Goal: Navigation & Orientation: Find specific page/section

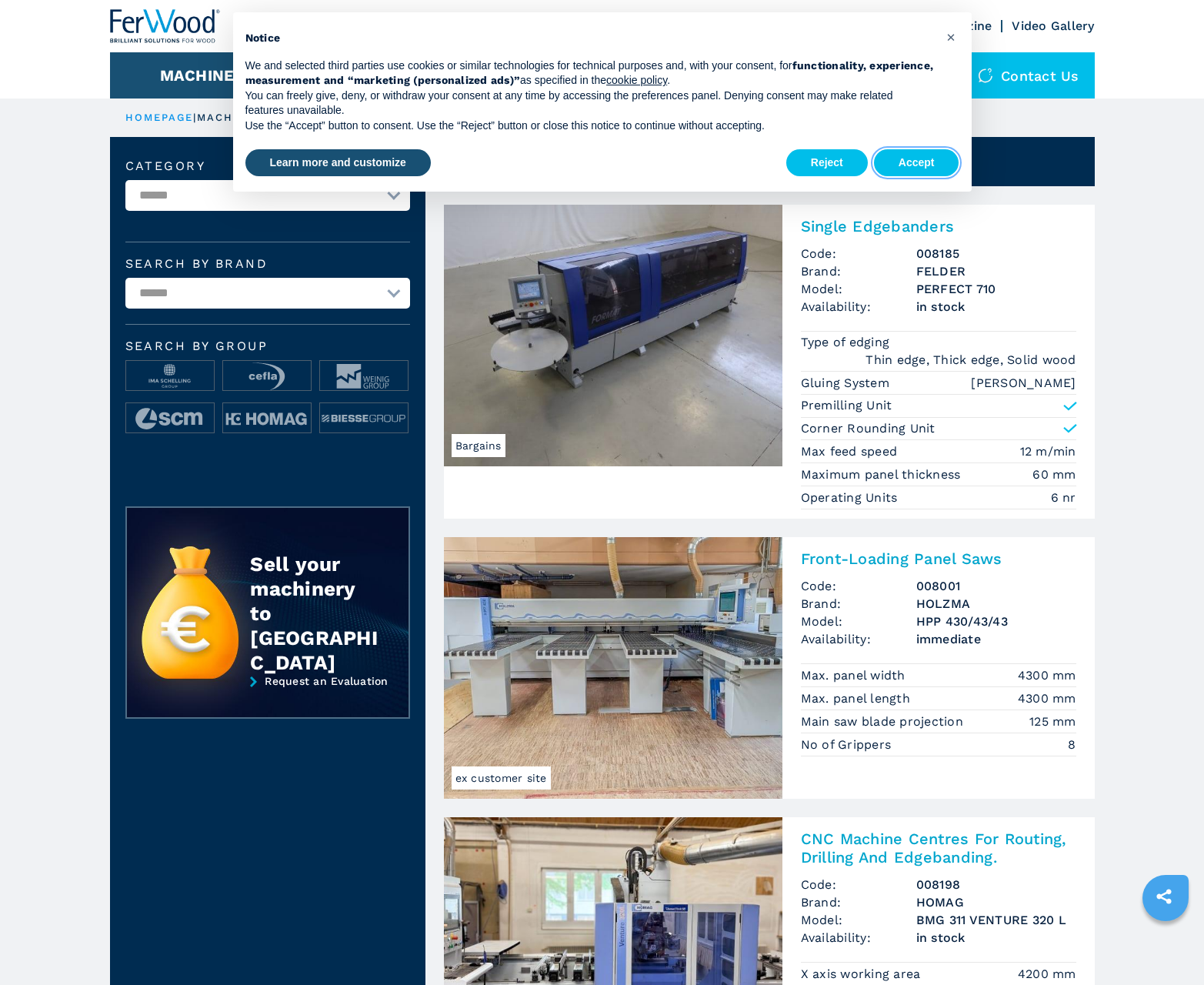
click at [916, 162] on button "Accept" at bounding box center [916, 163] width 85 height 27
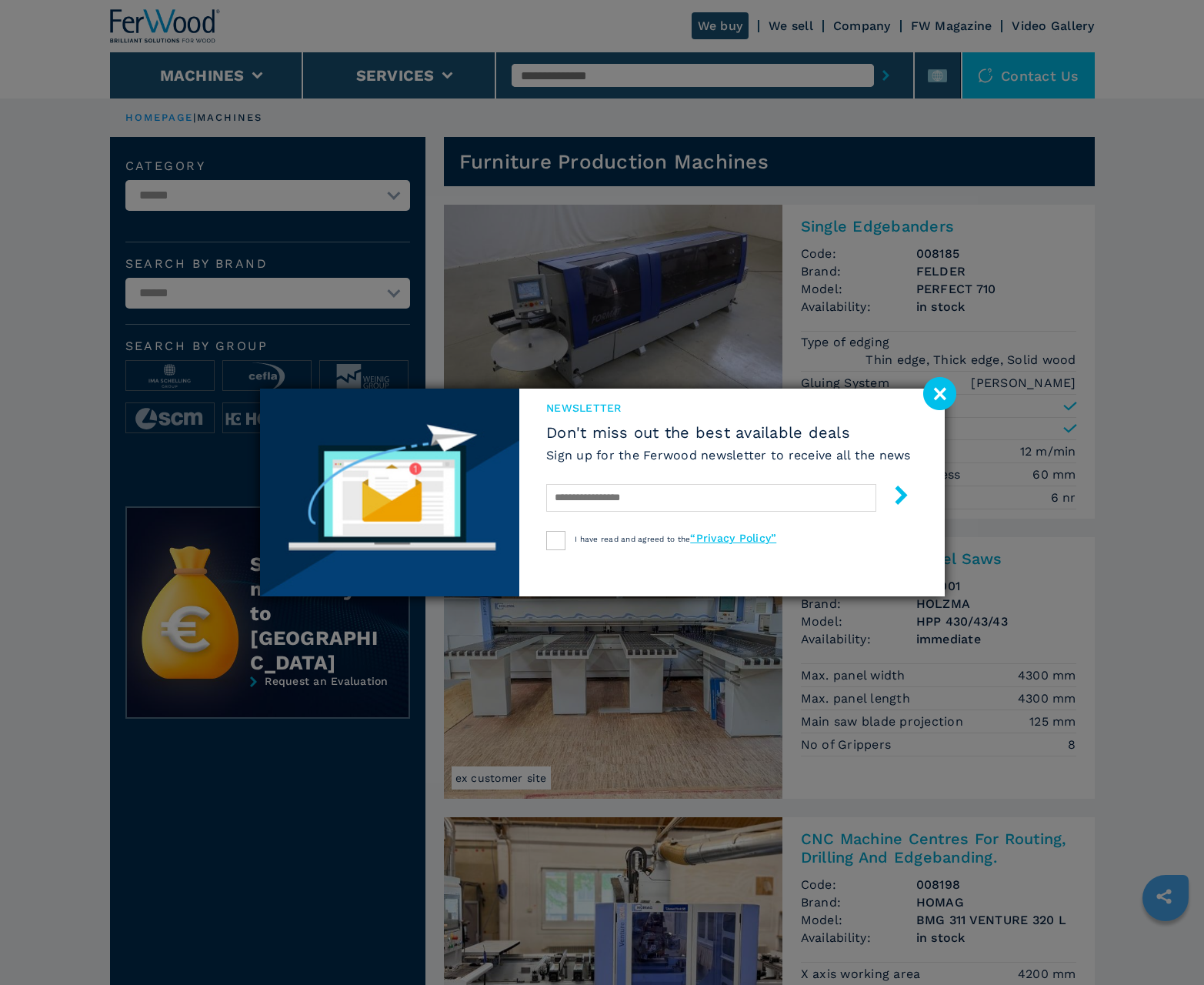
scroll to position [1539, 0]
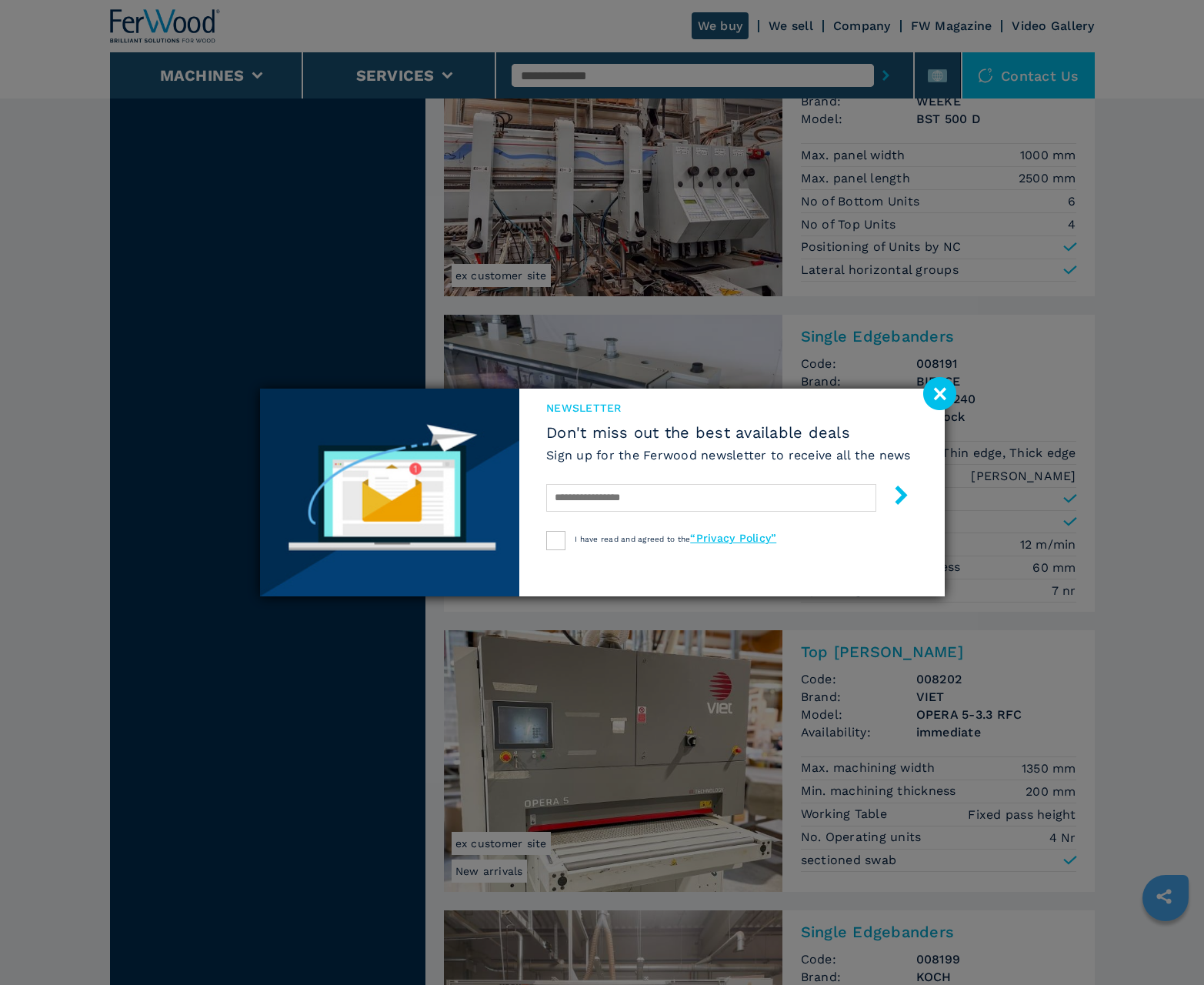
click at [940, 393] on image at bounding box center [940, 394] width 33 height 33
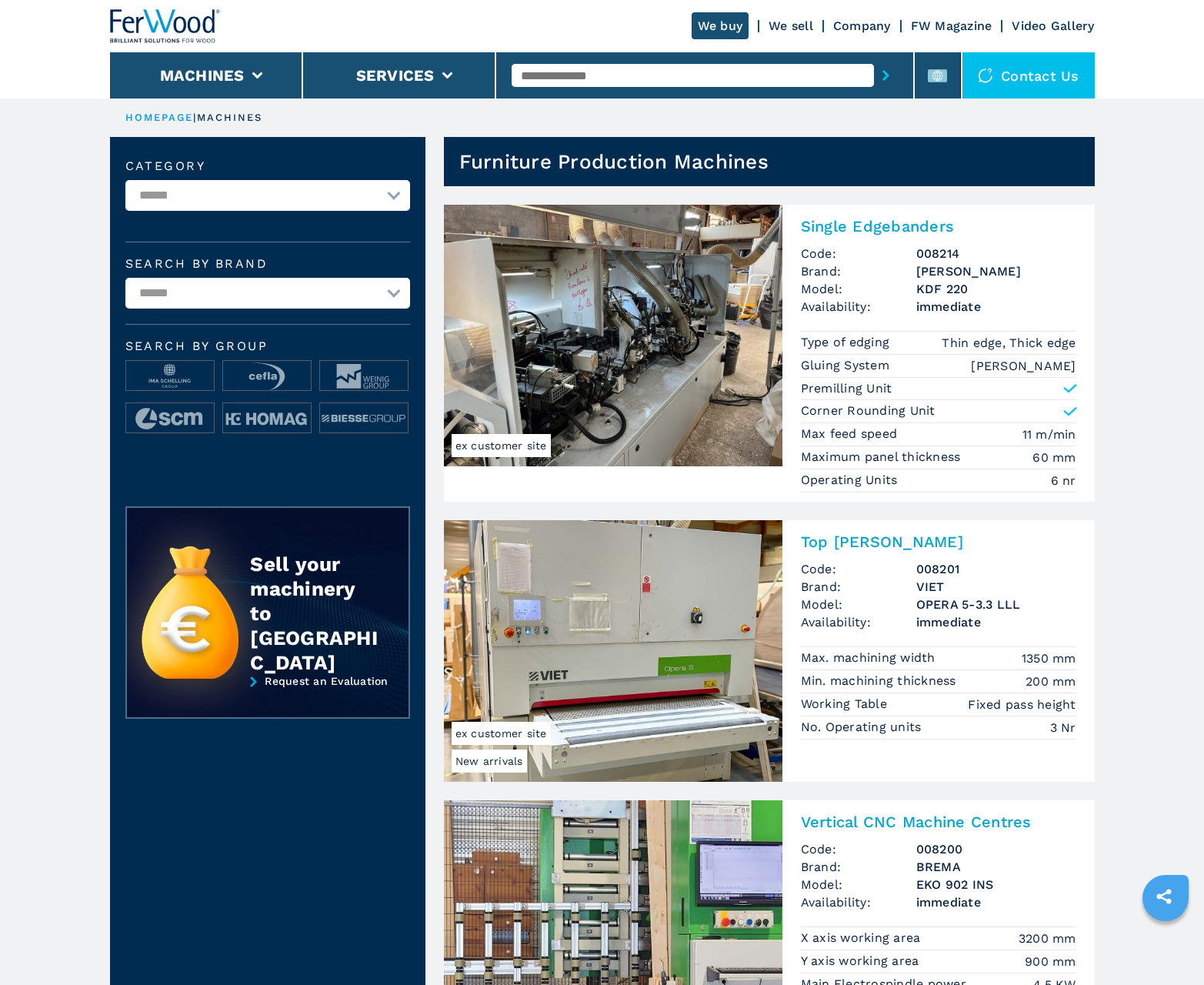
scroll to position [1539, 0]
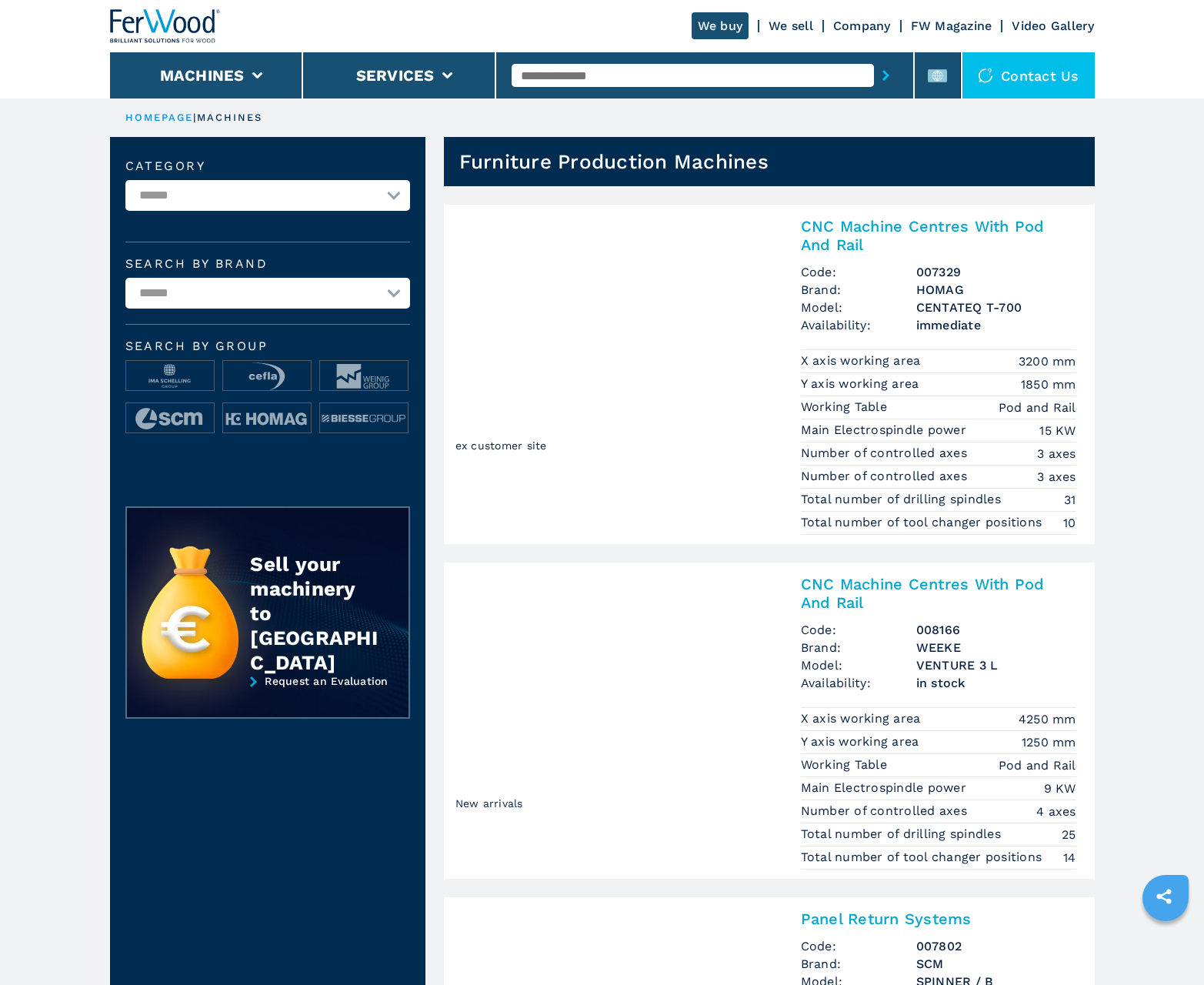
scroll to position [1539, 0]
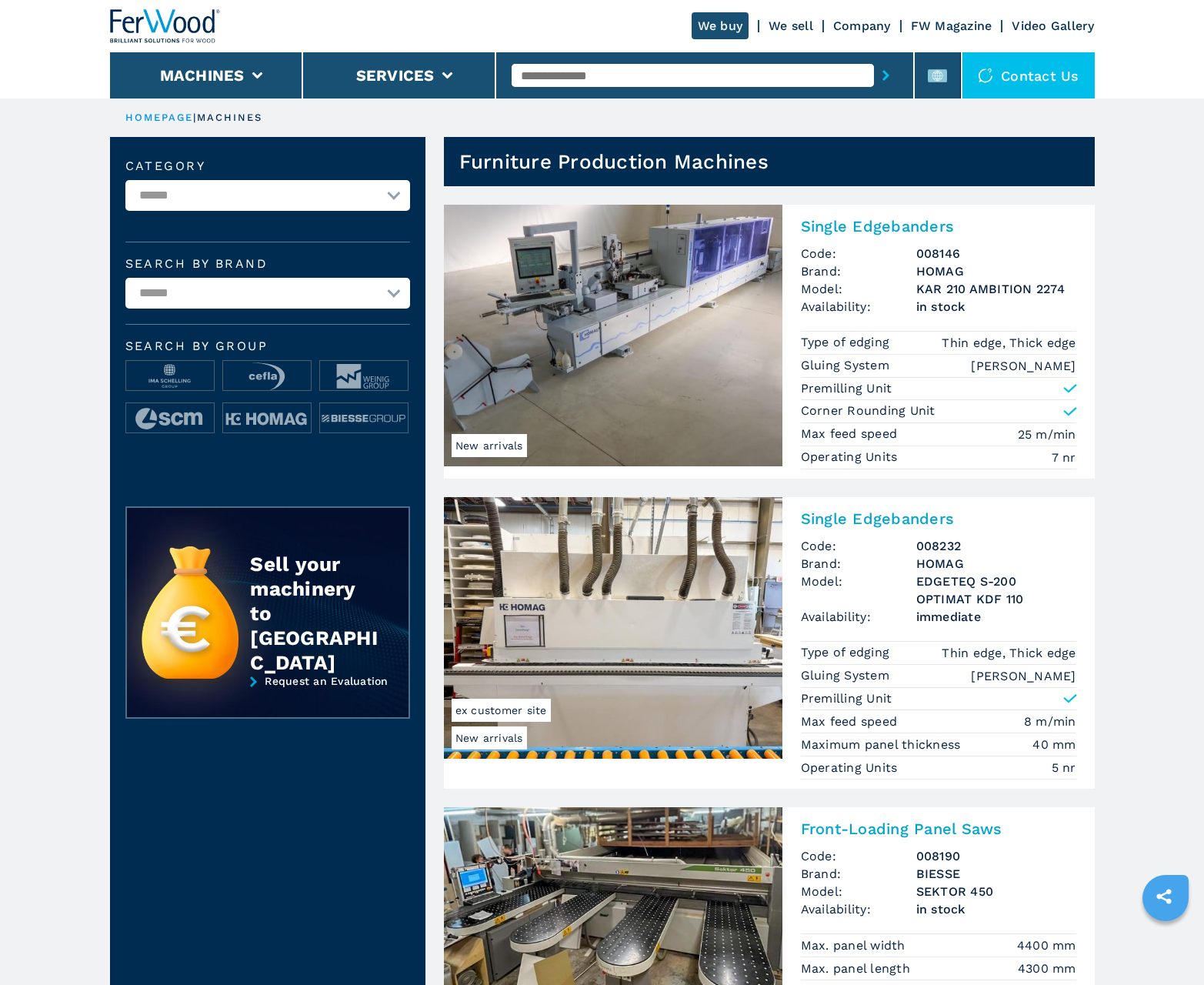
scroll to position [1539, 0]
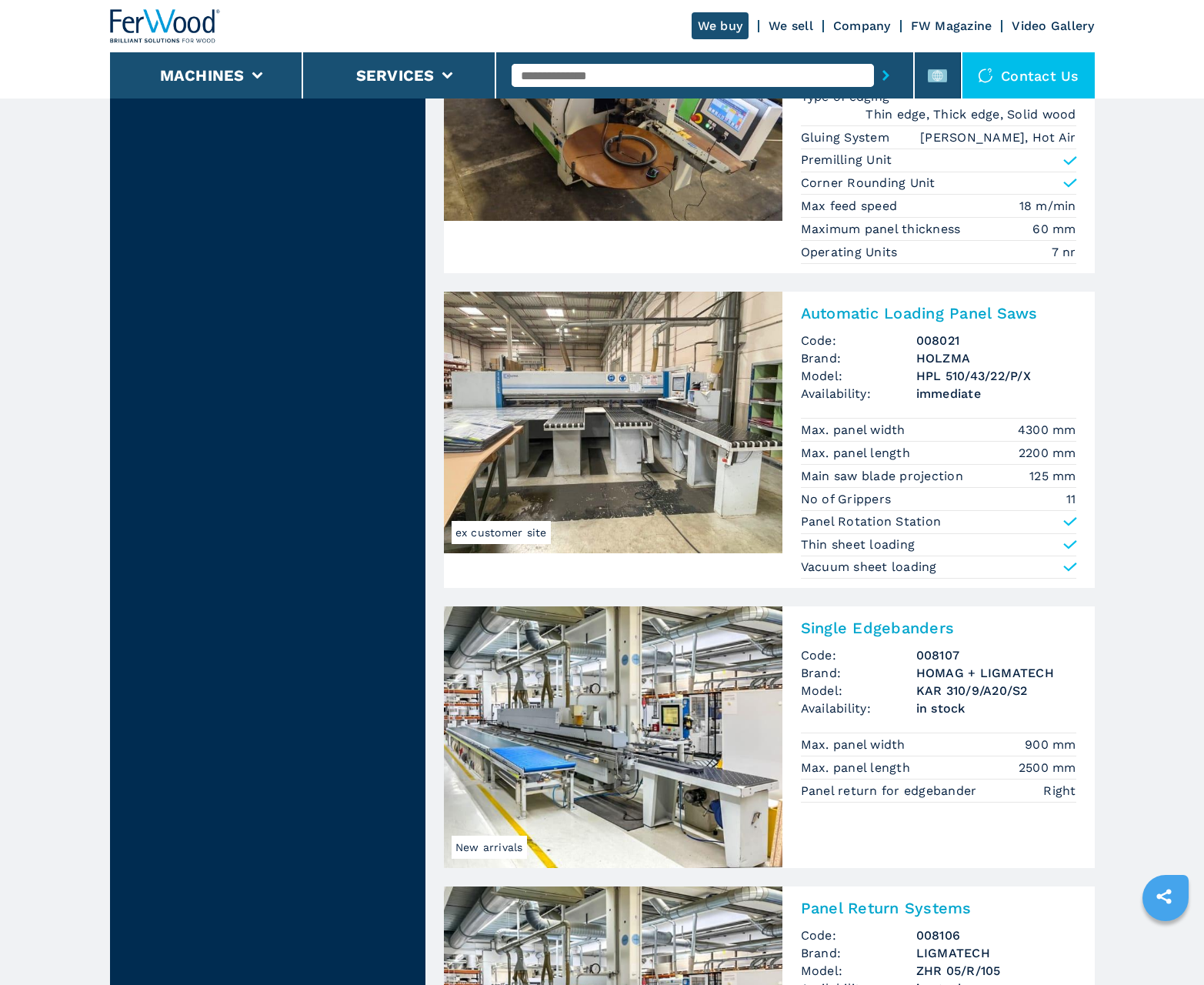
scroll to position [3008, 0]
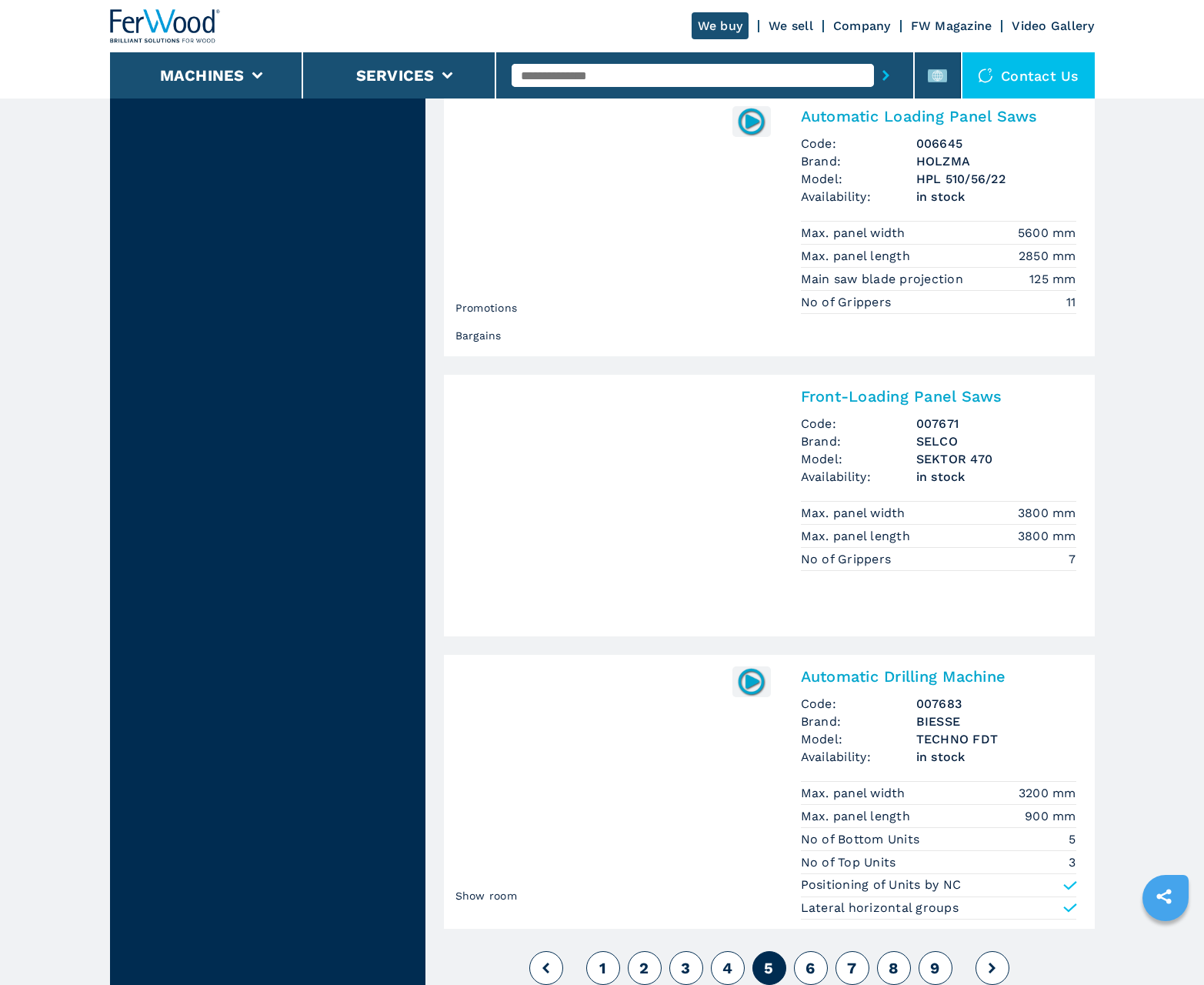
click at [810, 969] on span "6" at bounding box center [810, 968] width 9 height 18
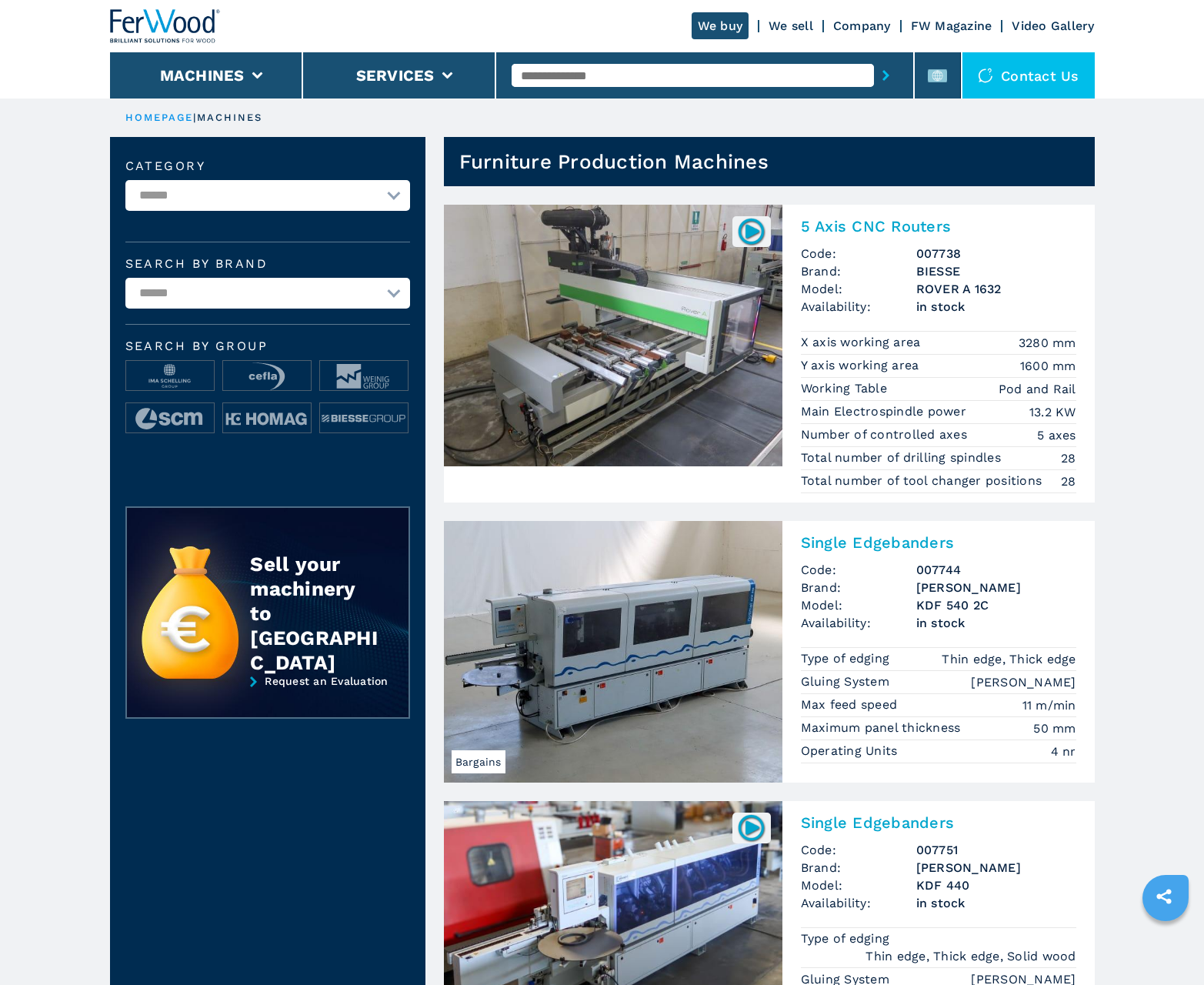
scroll to position [1539, 0]
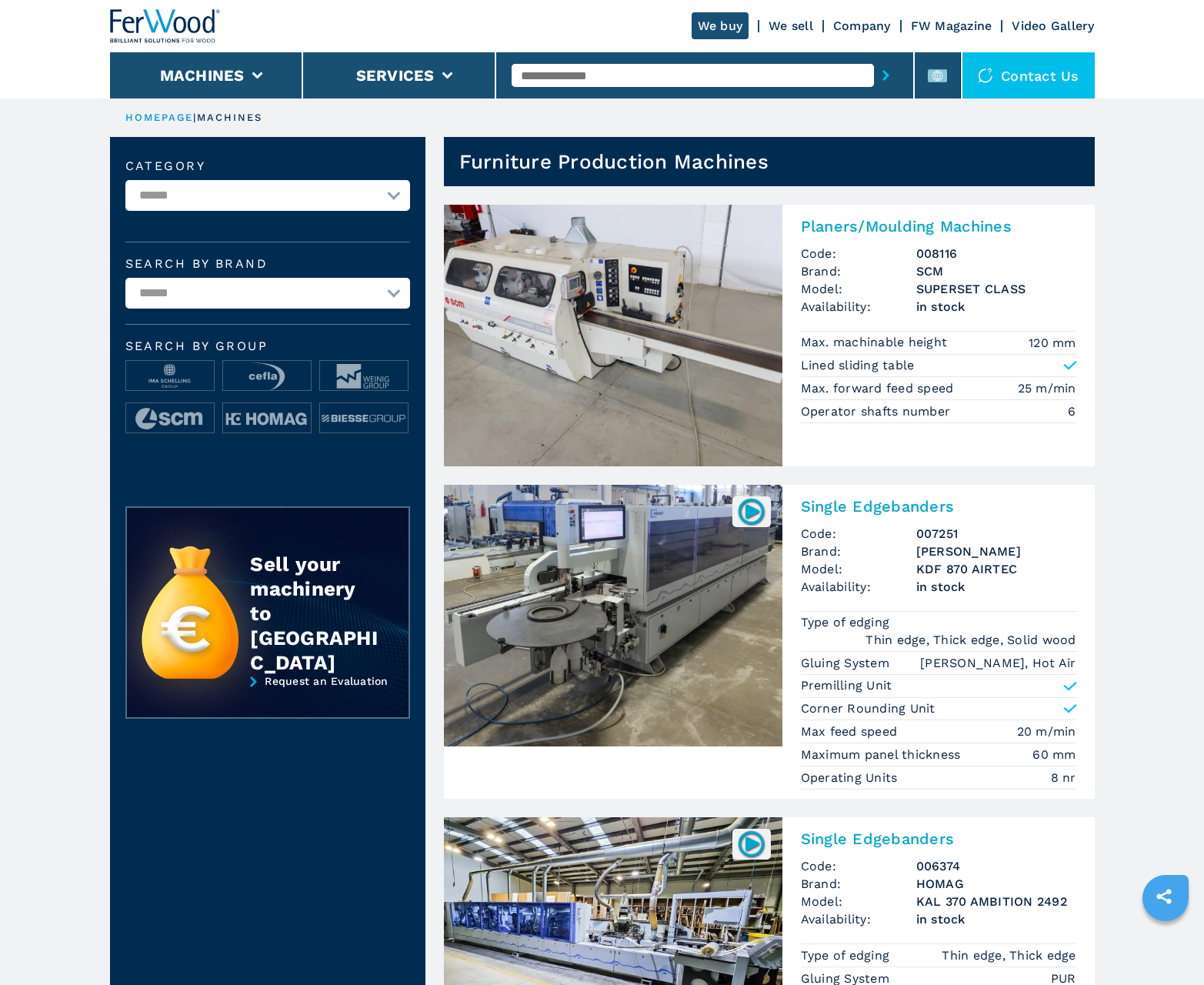
scroll to position [1539, 0]
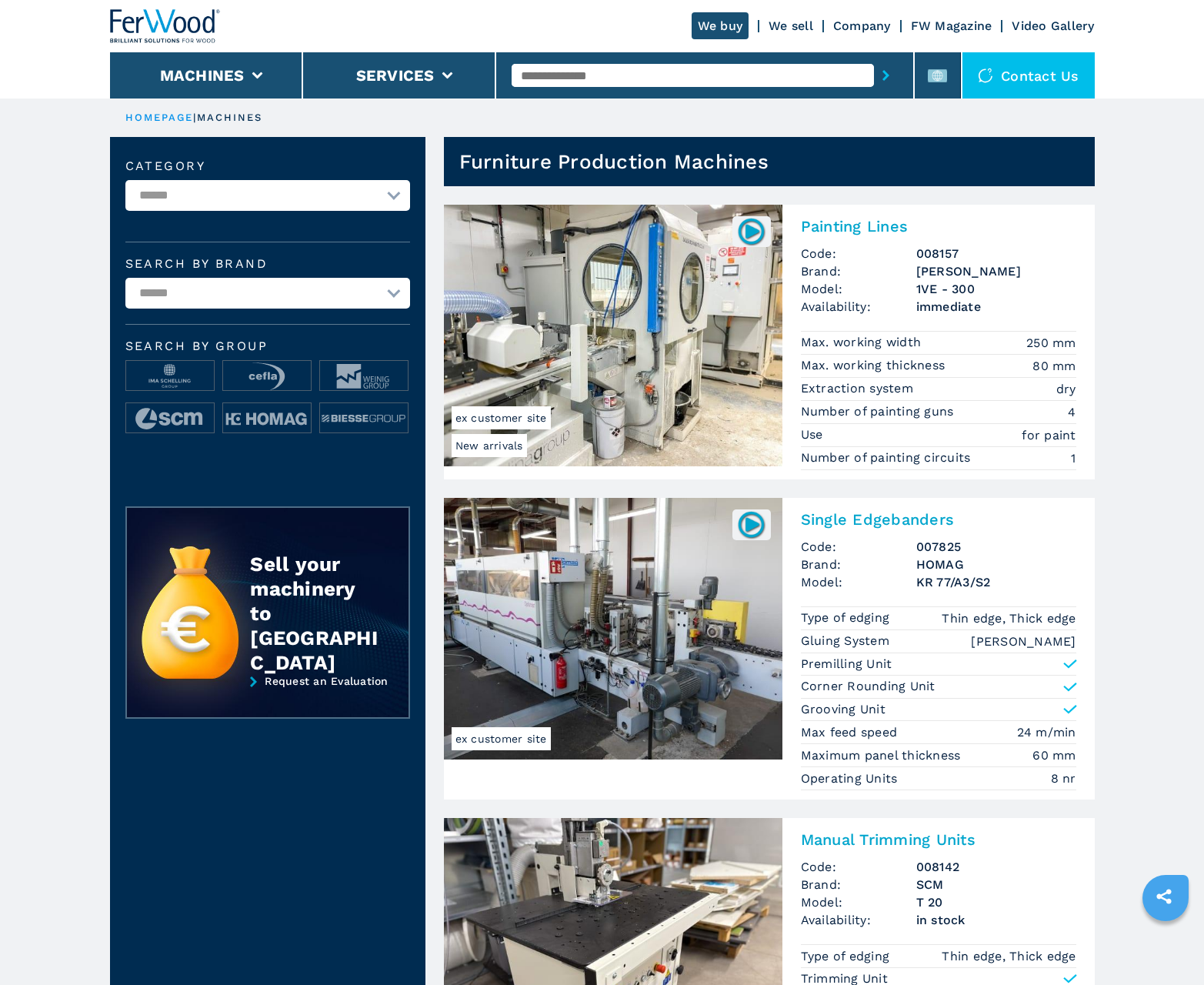
scroll to position [1539, 0]
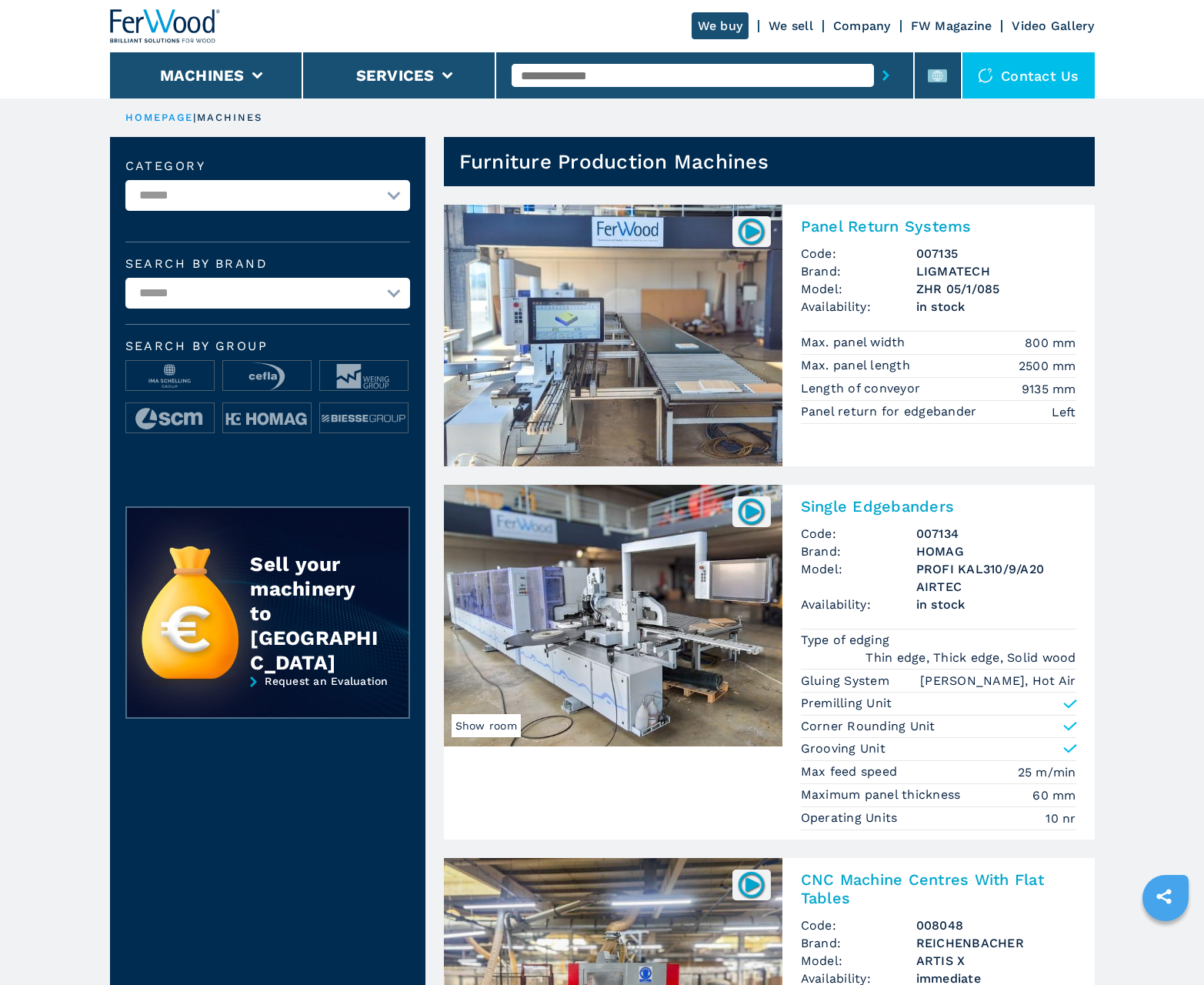
scroll to position [1539, 0]
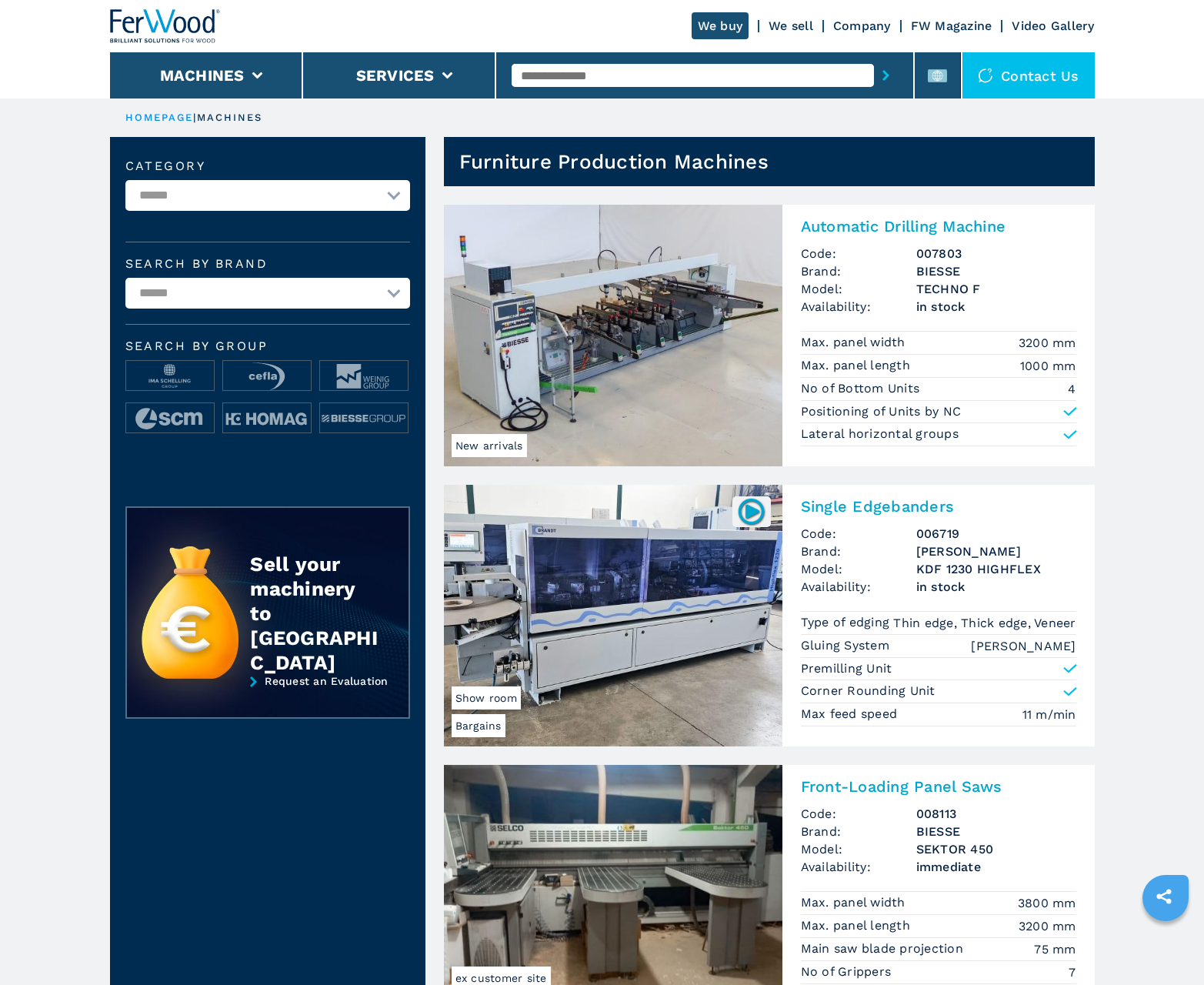
scroll to position [1539, 0]
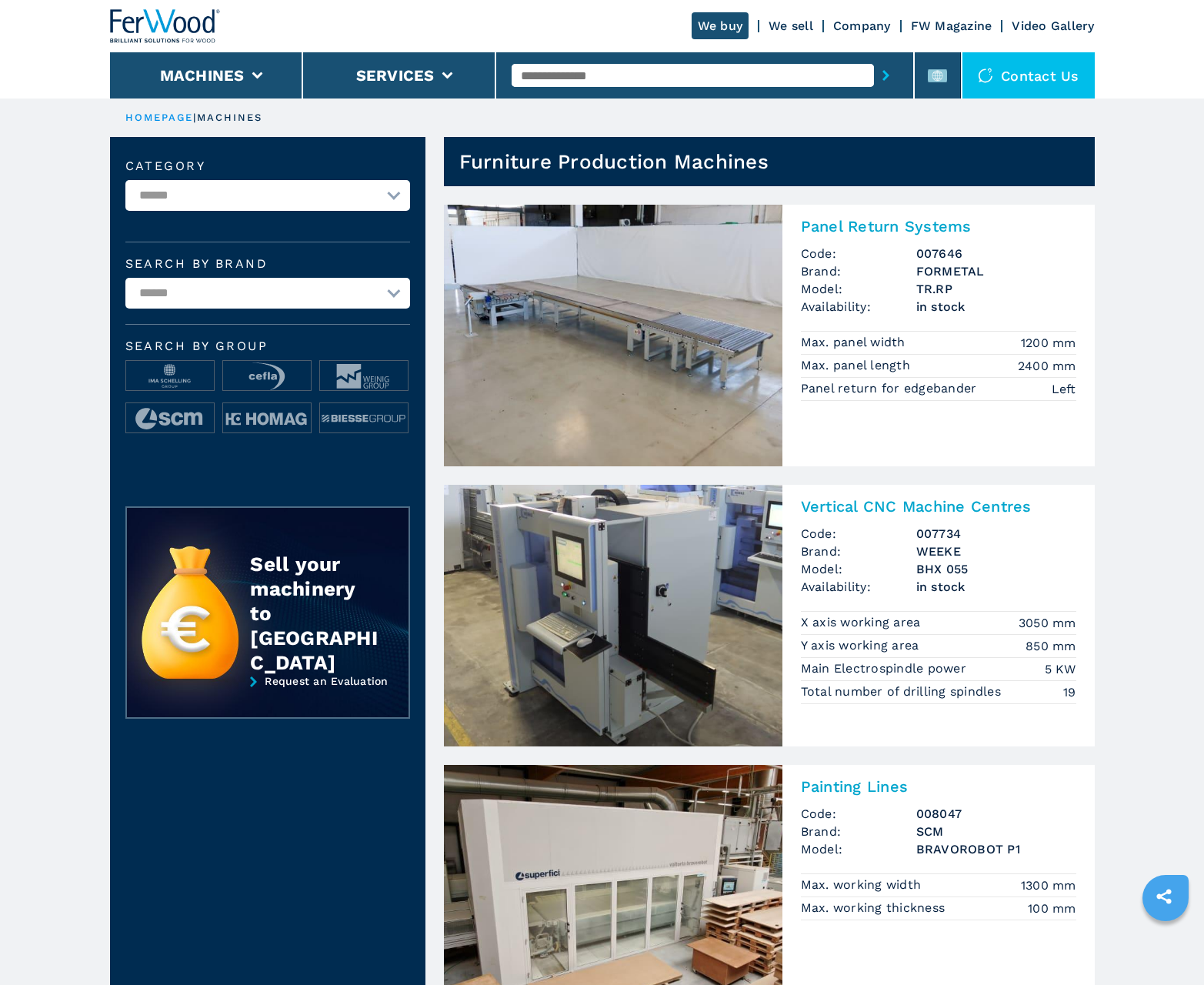
scroll to position [1539, 0]
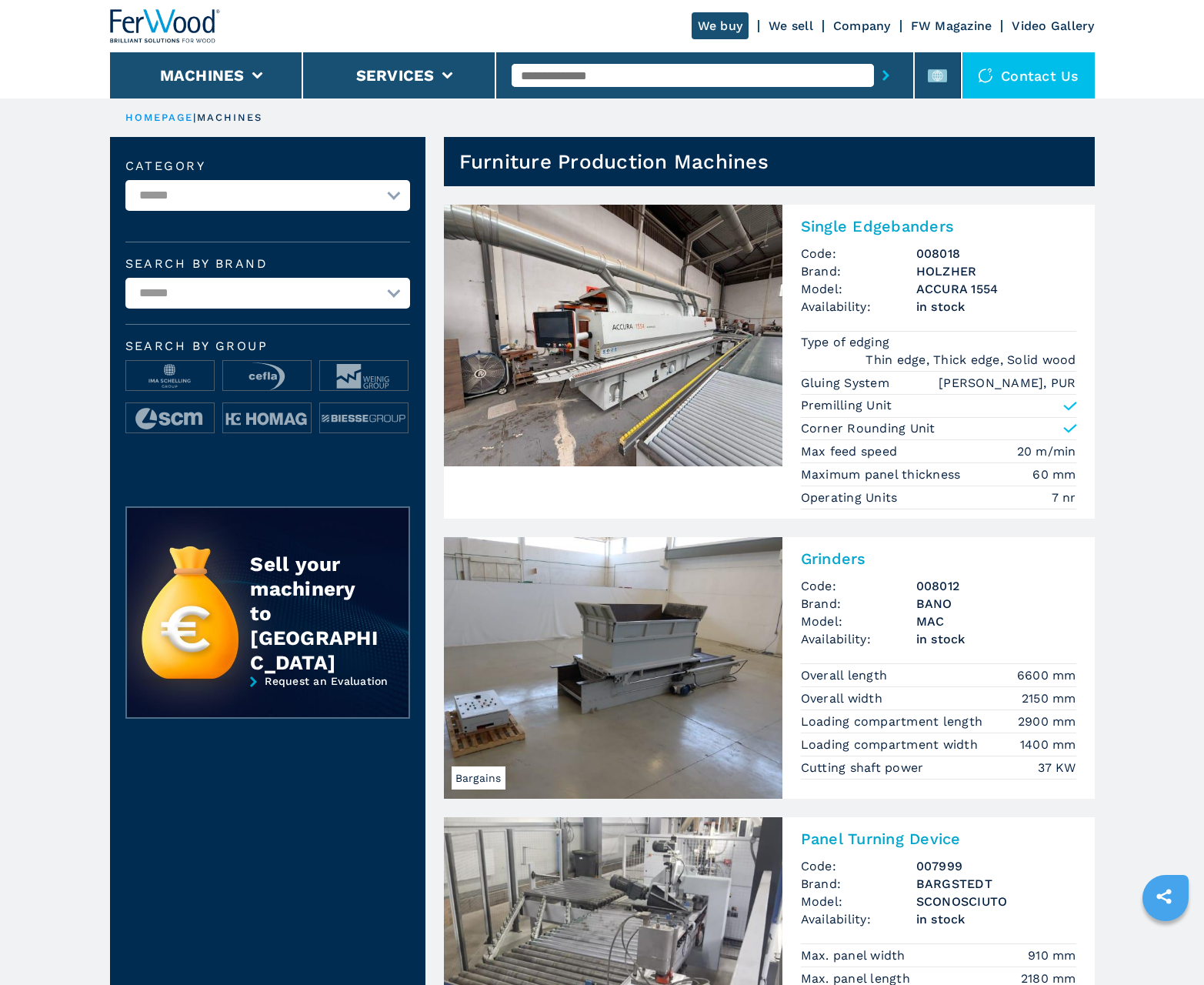
scroll to position [1539, 0]
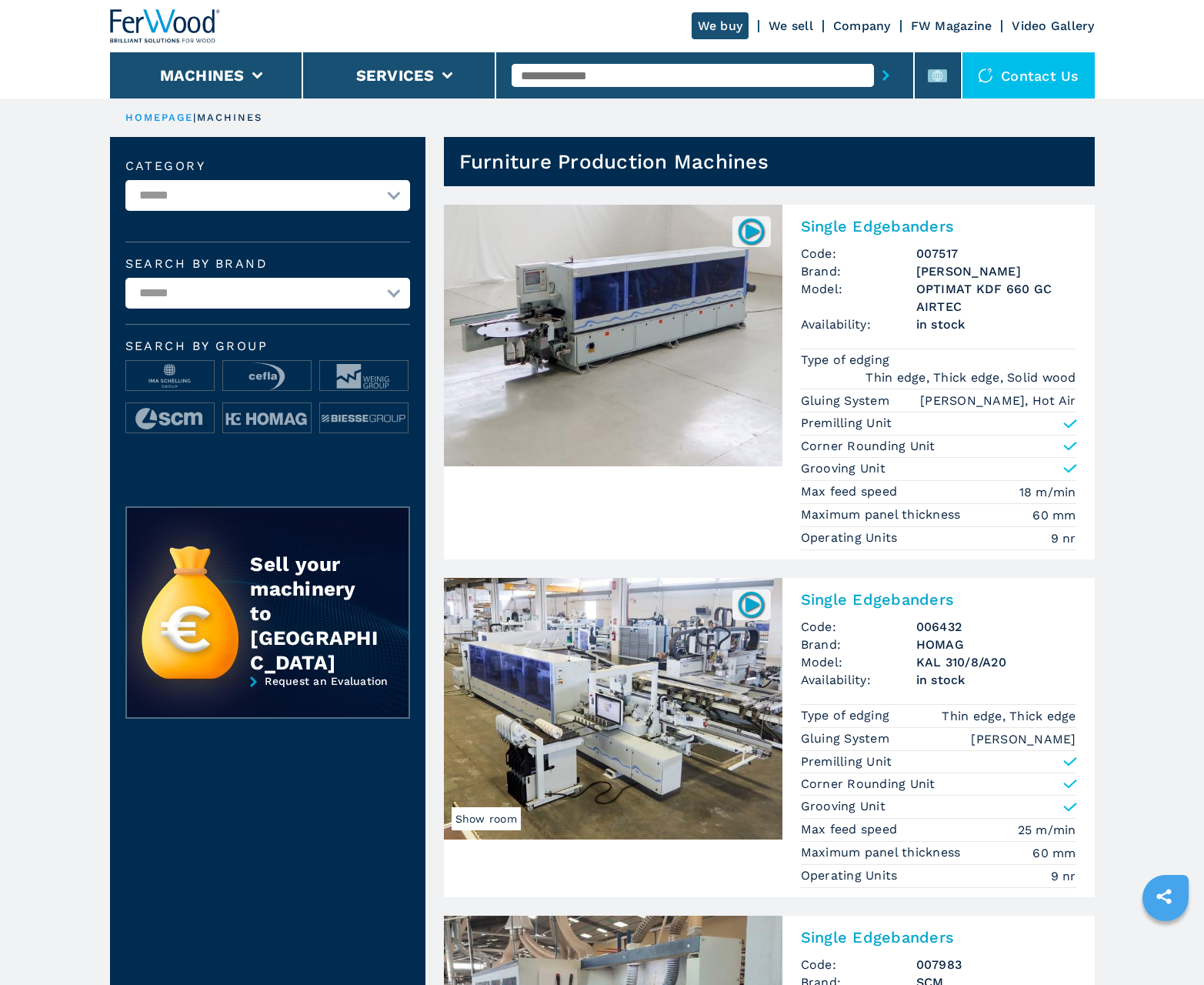
scroll to position [1539, 0]
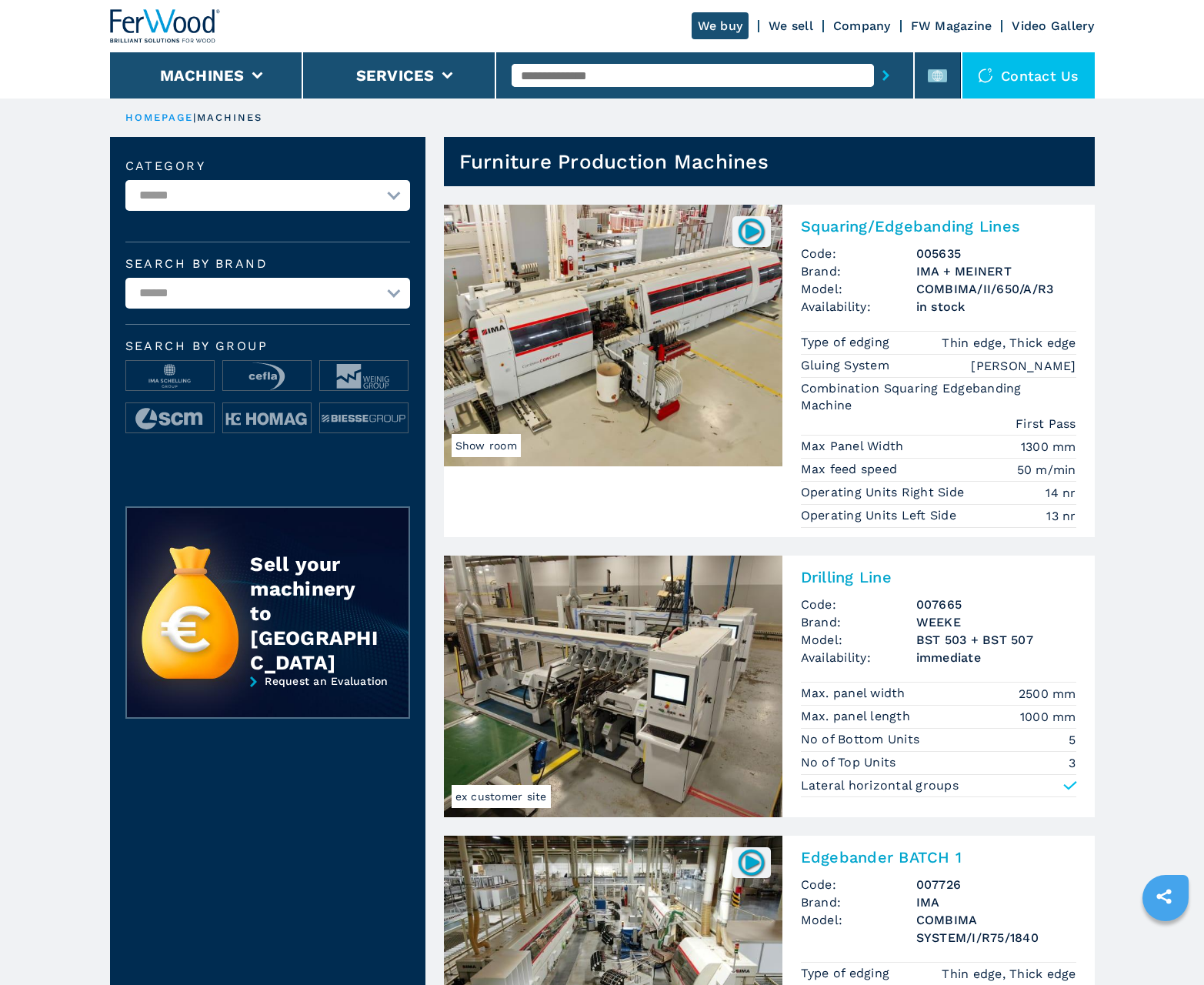
scroll to position [1539, 0]
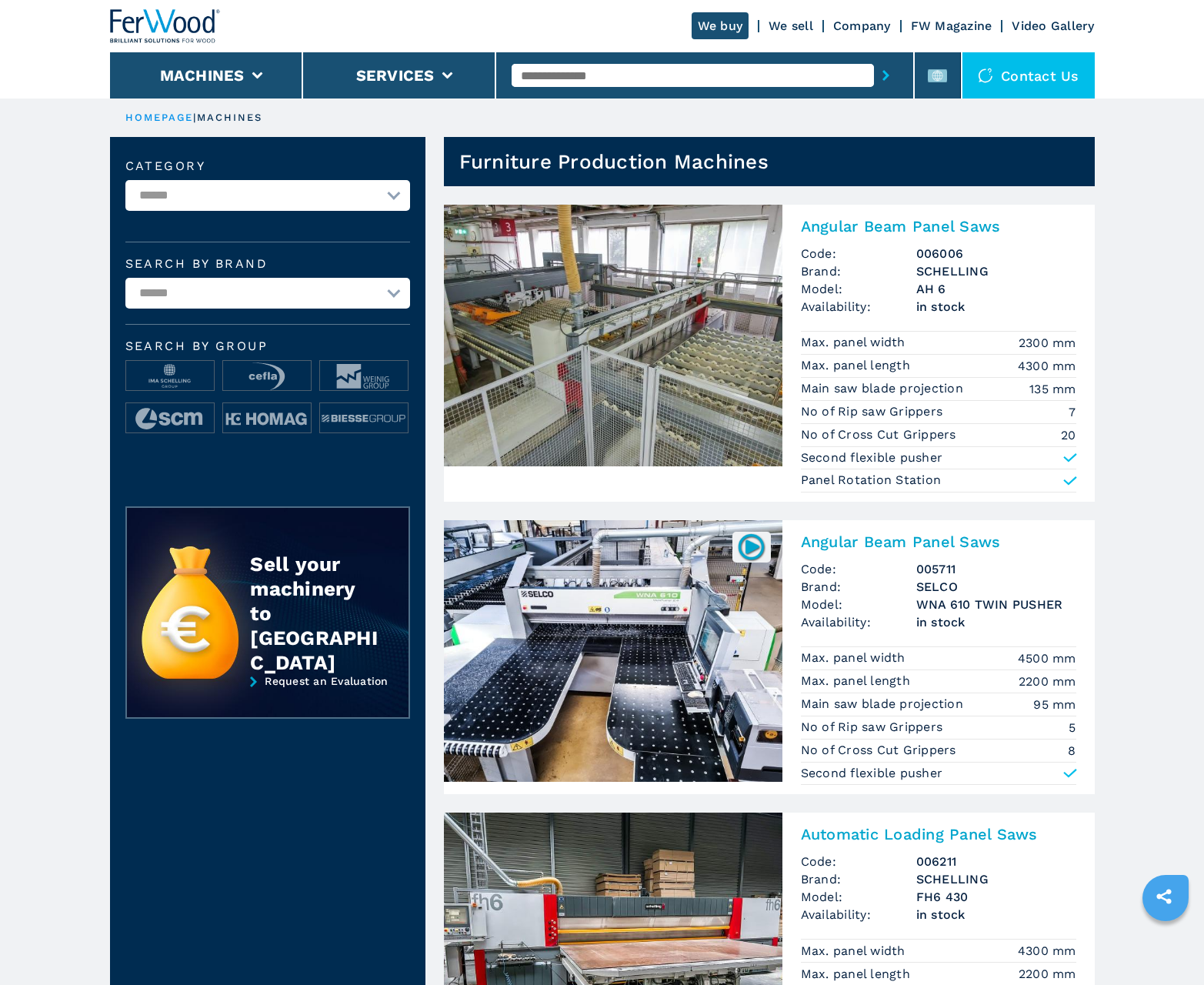
scroll to position [1539, 0]
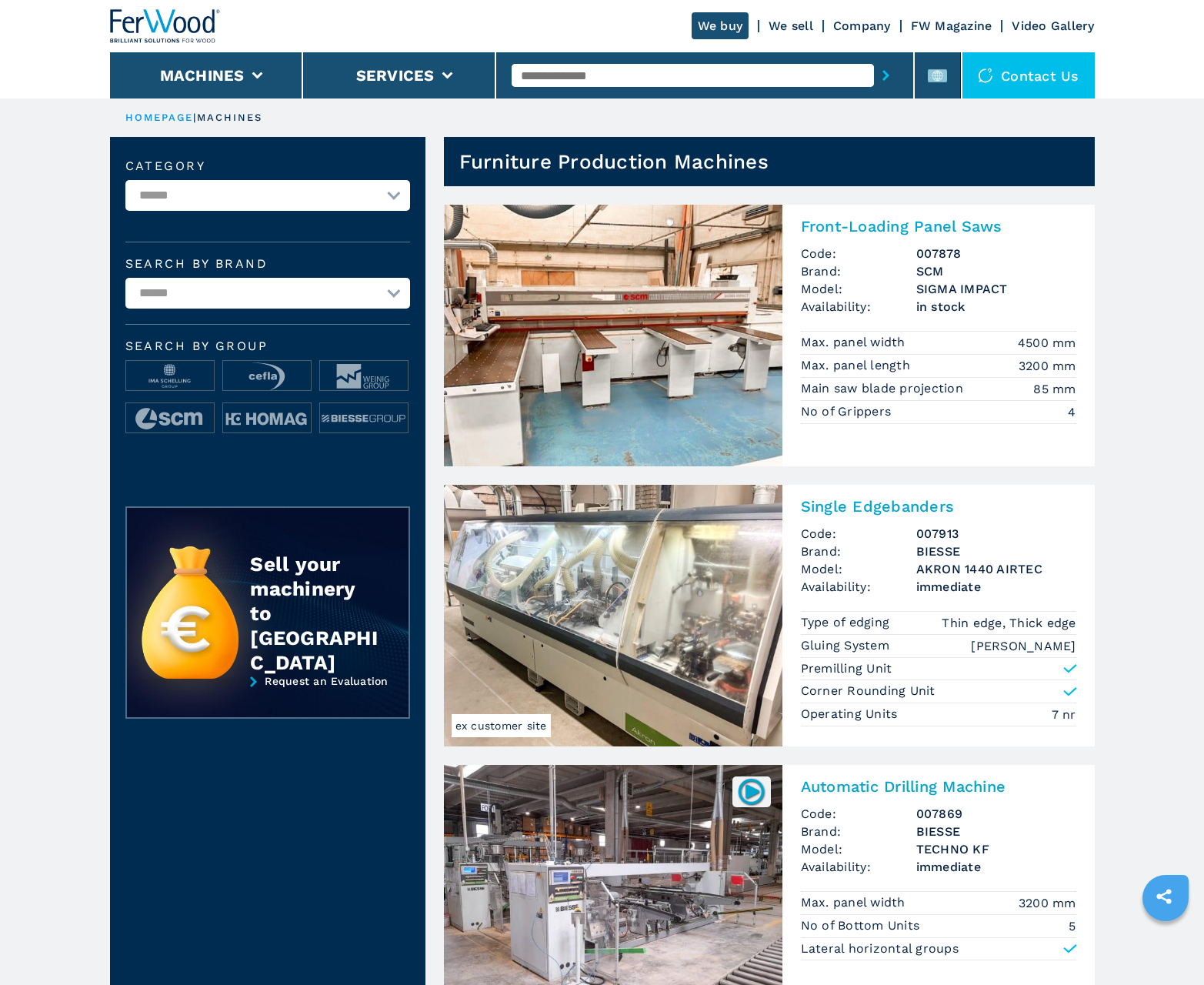
scroll to position [1539, 0]
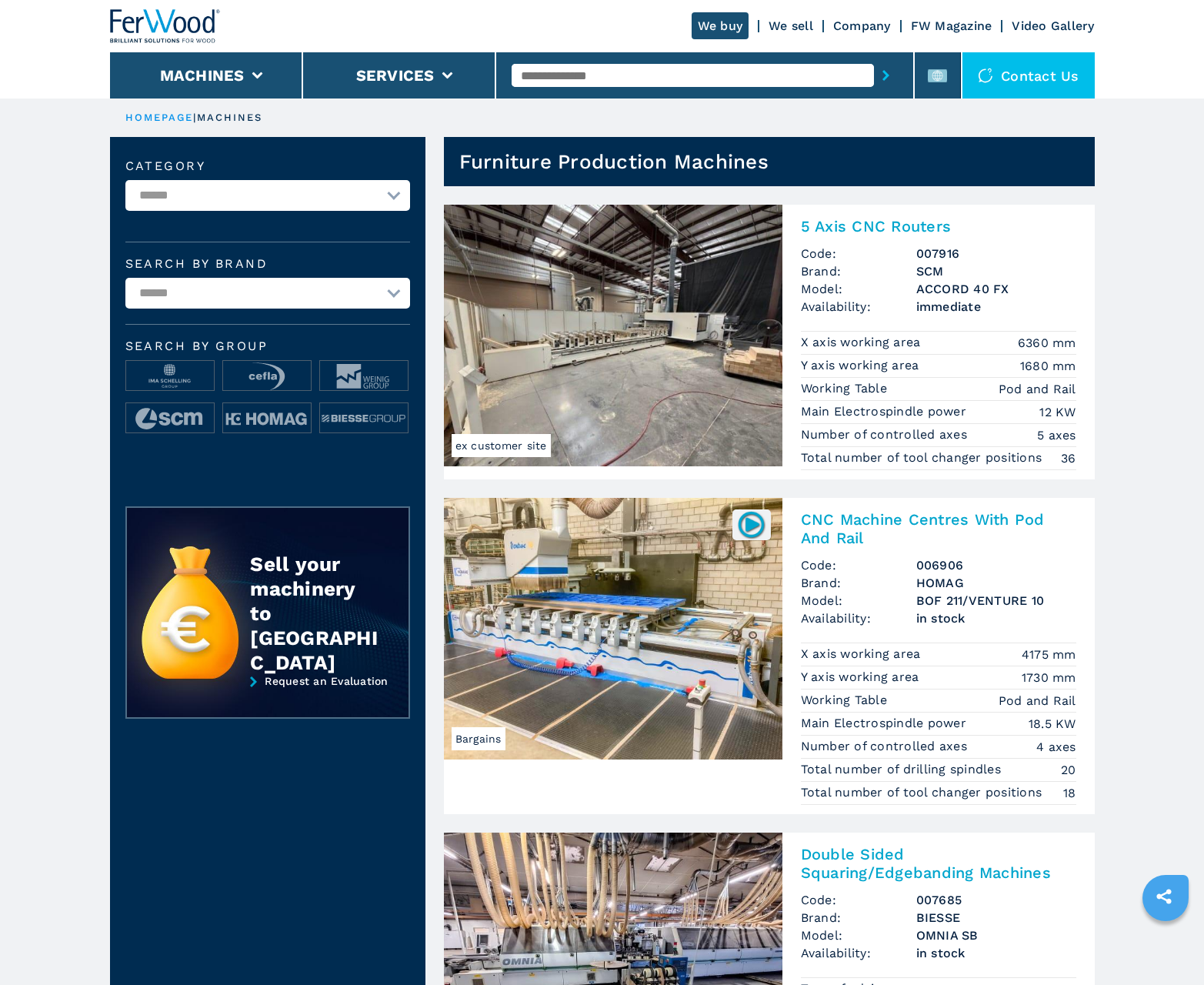
scroll to position [1539, 0]
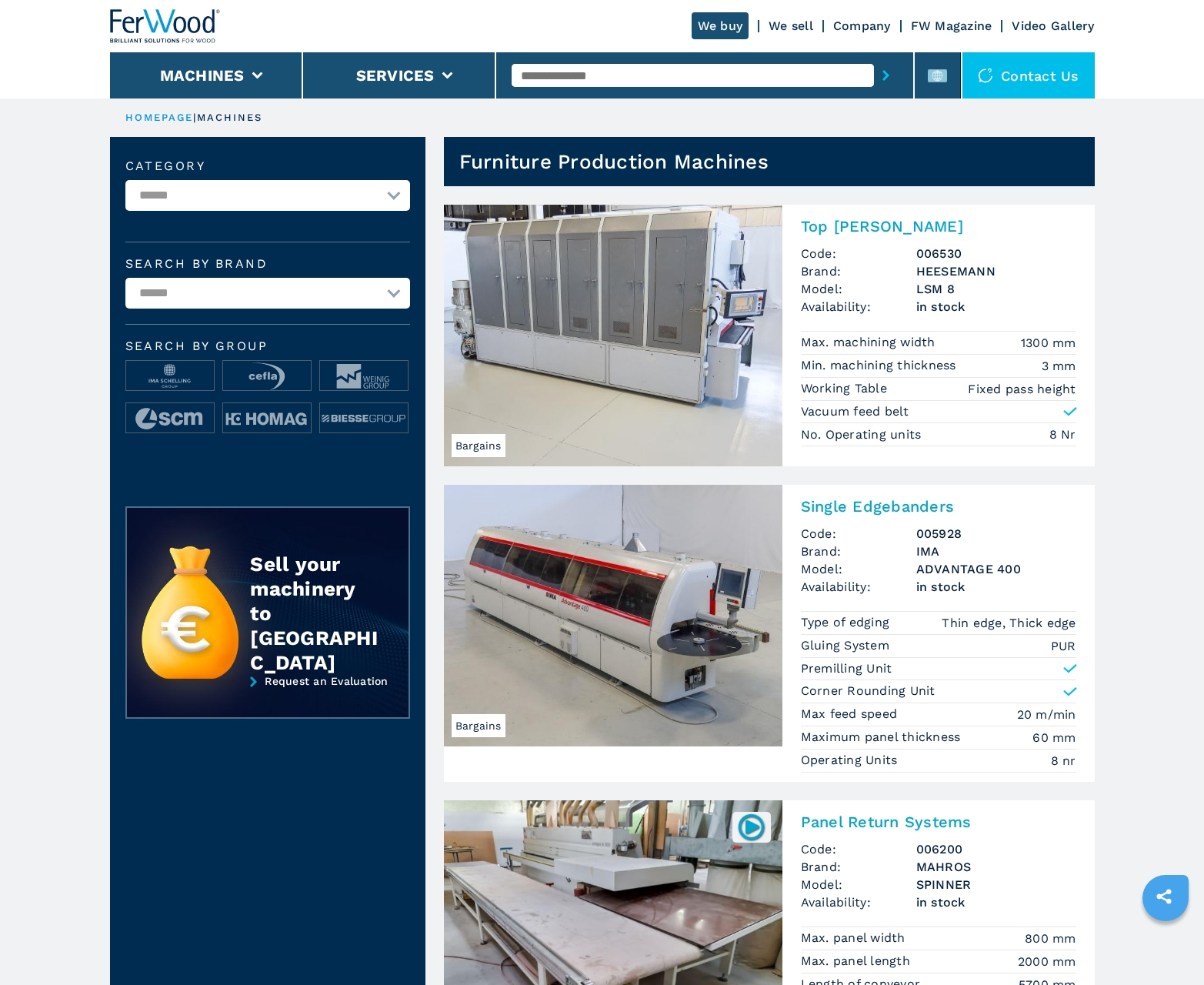
scroll to position [1539, 0]
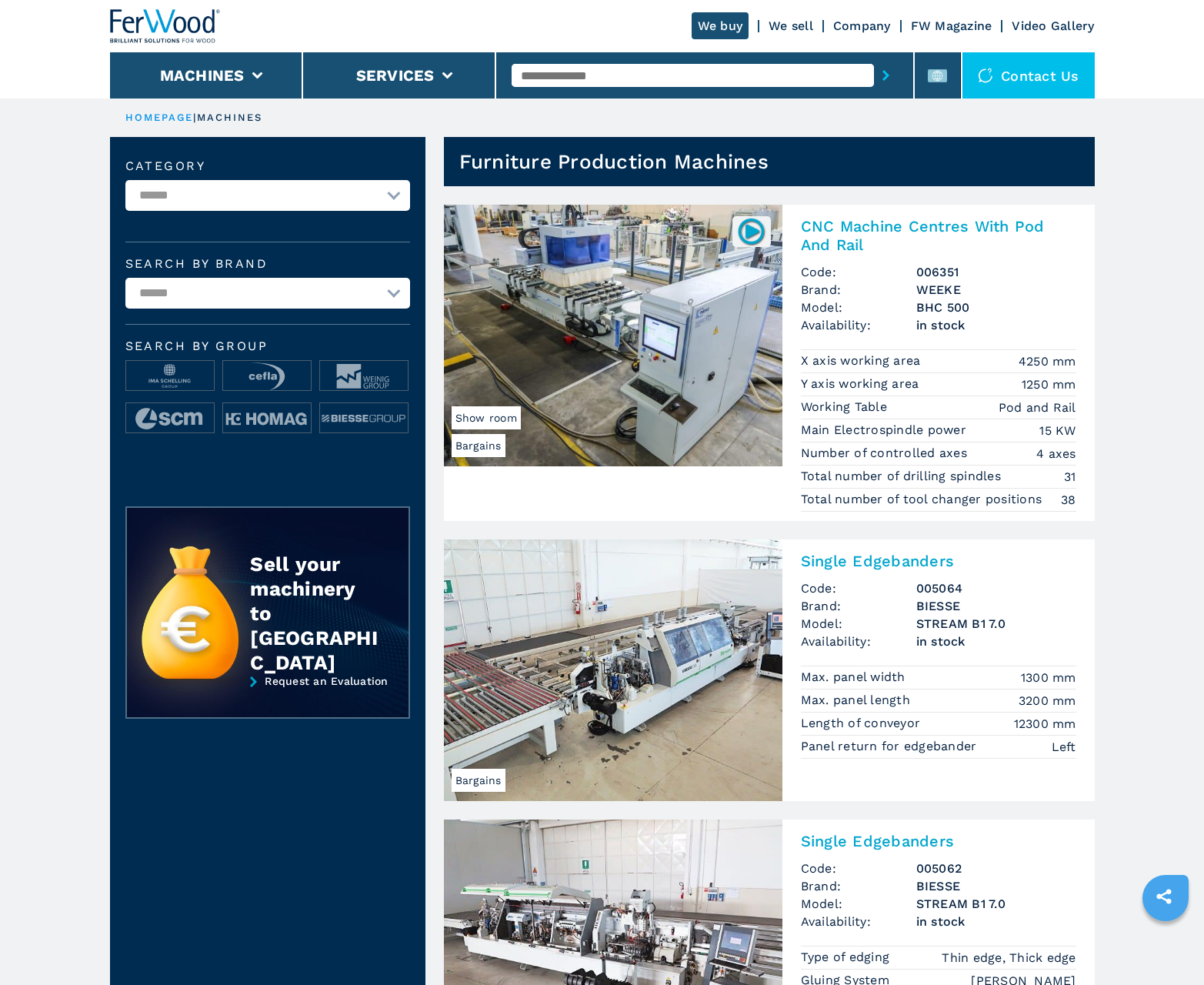
scroll to position [1539, 0]
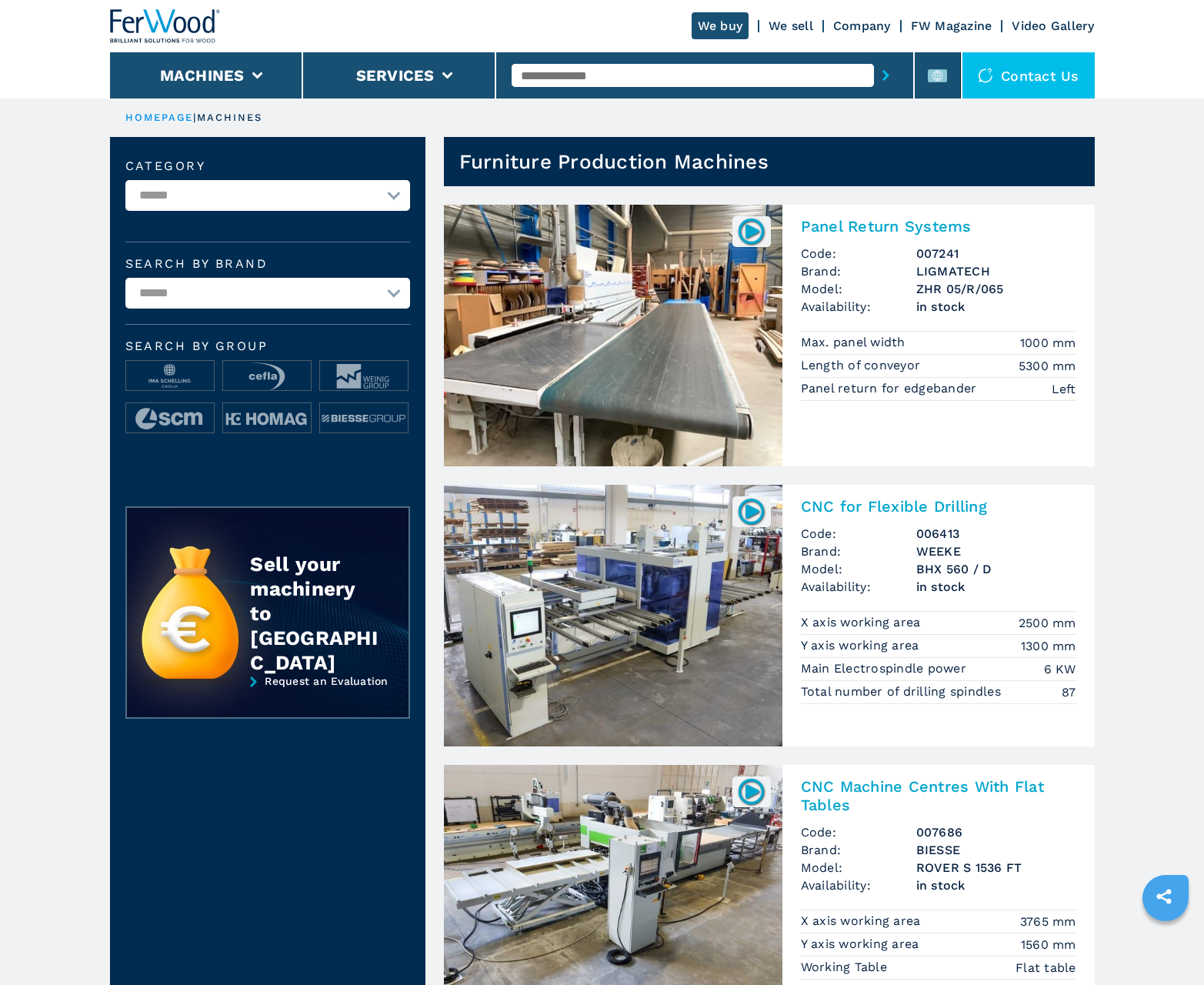
scroll to position [1539, 0]
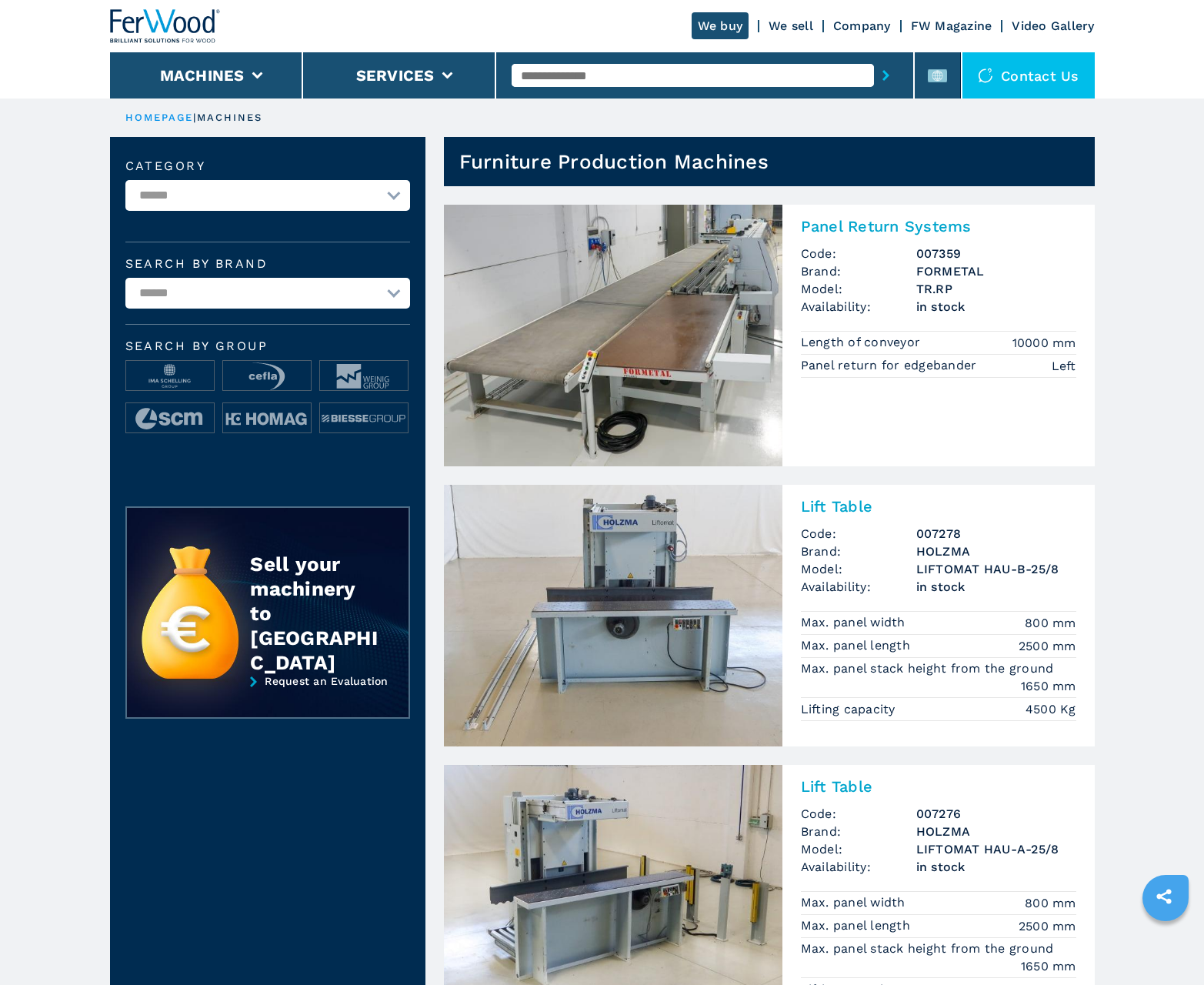
scroll to position [1539, 0]
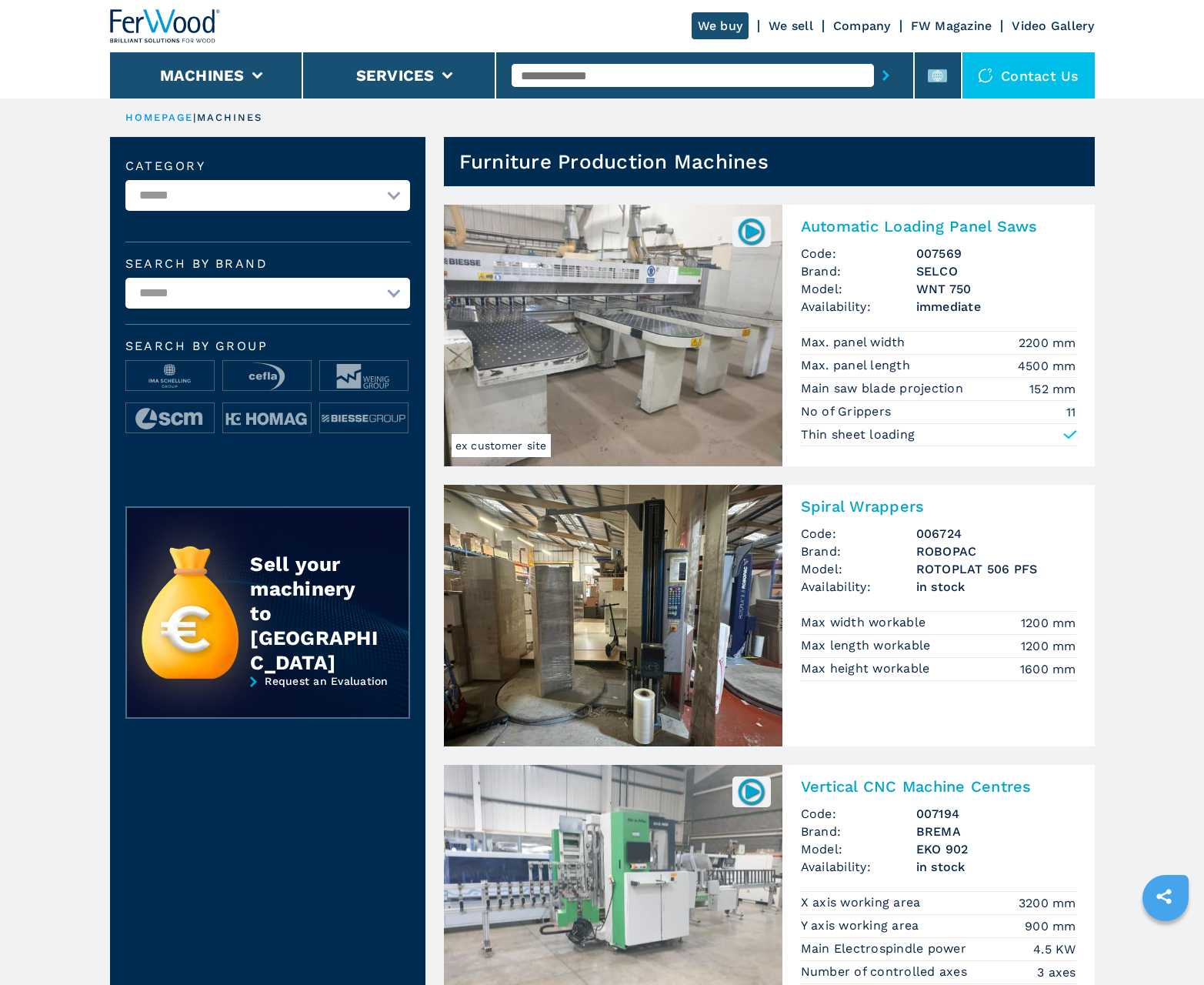
scroll to position [1539, 0]
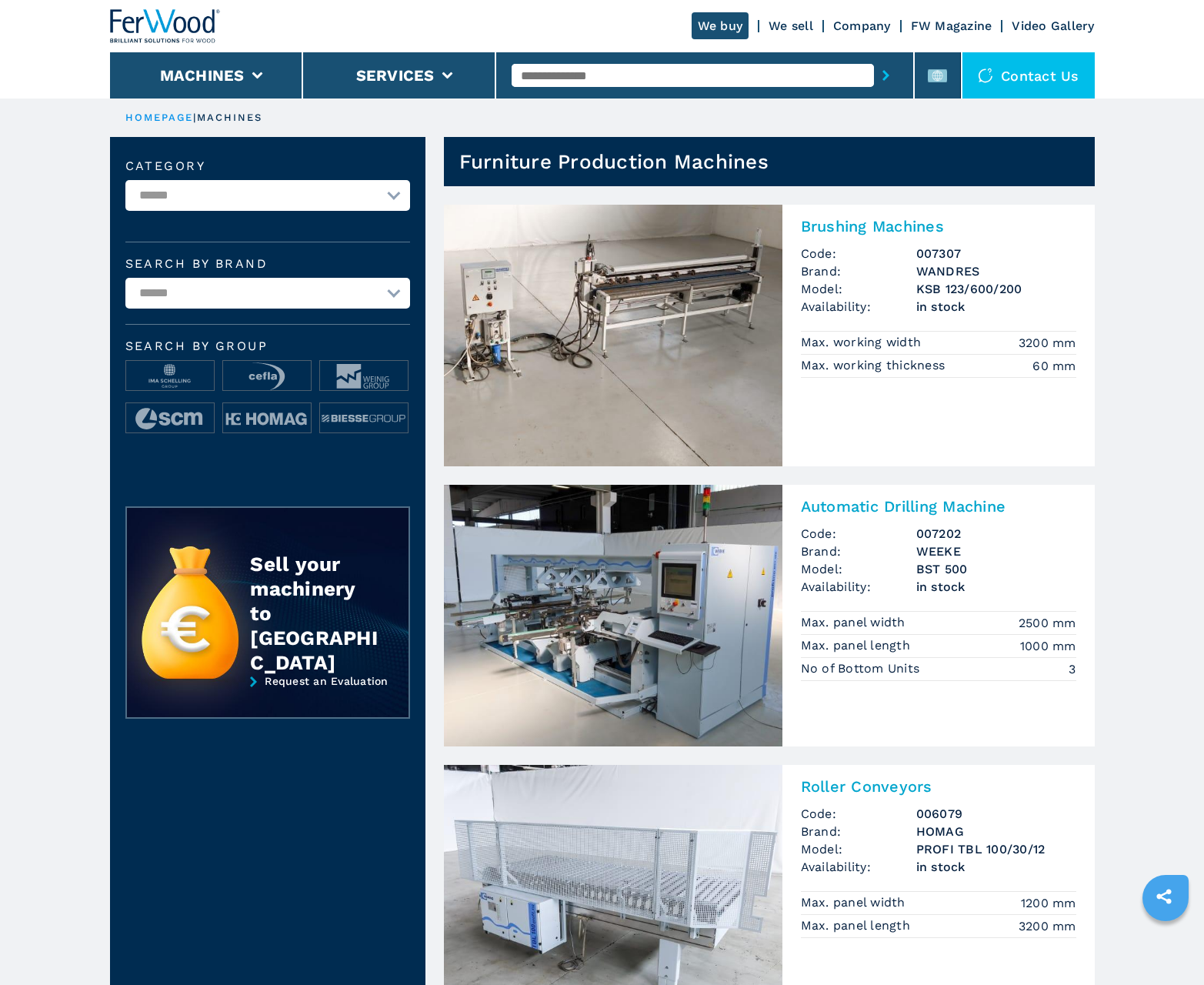
scroll to position [1539, 0]
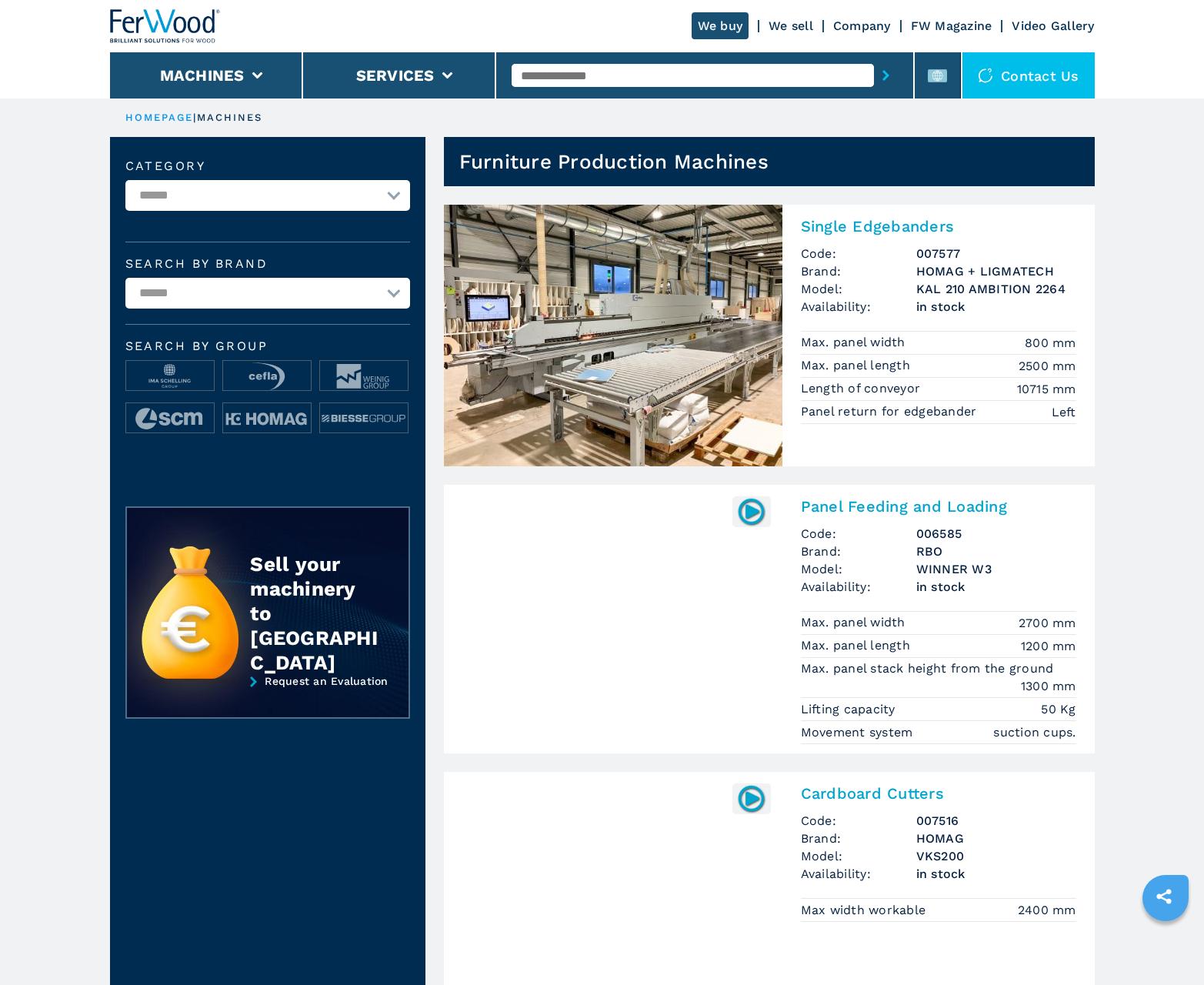
scroll to position [1539, 0]
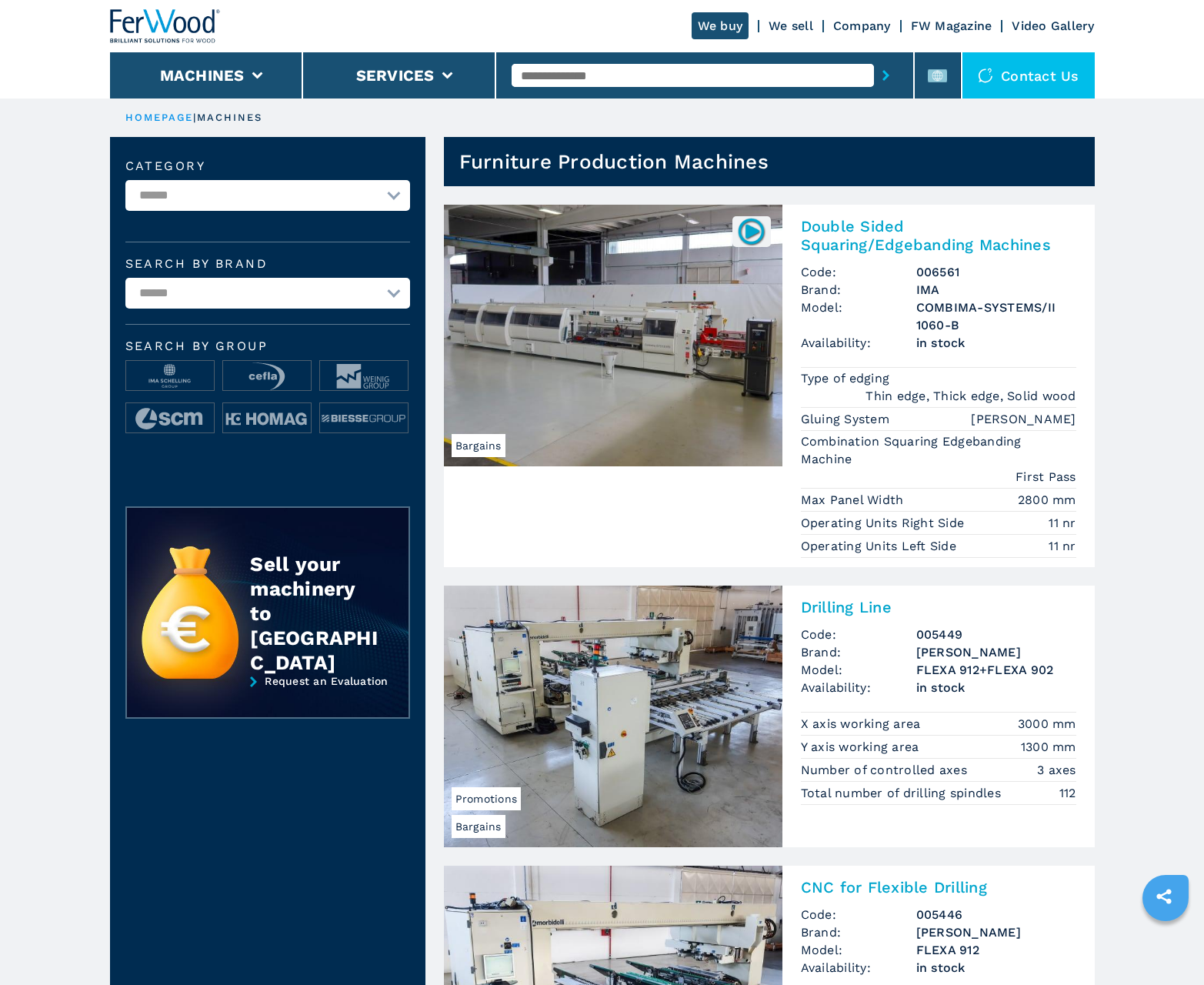
scroll to position [1539, 0]
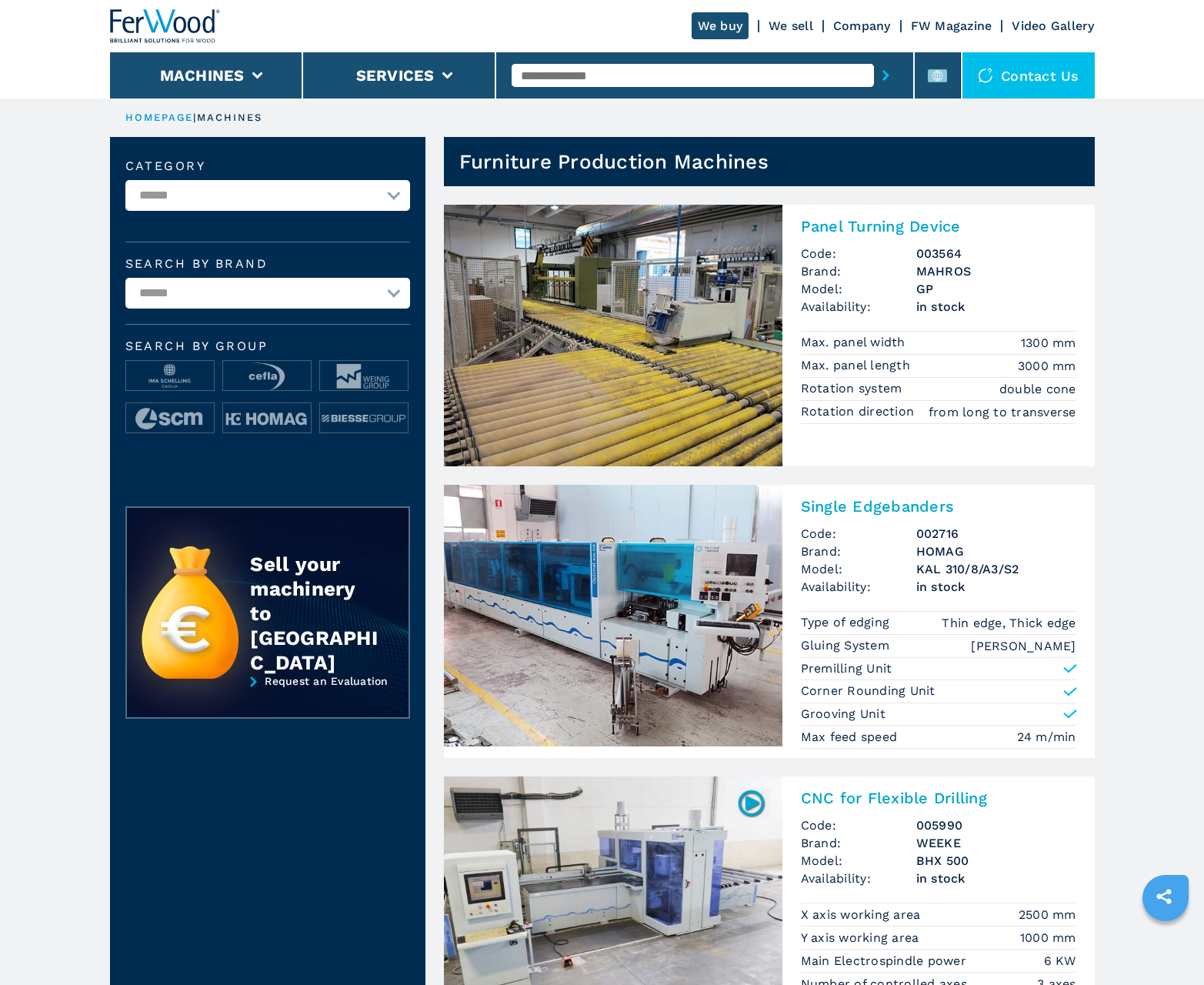
scroll to position [1539, 0]
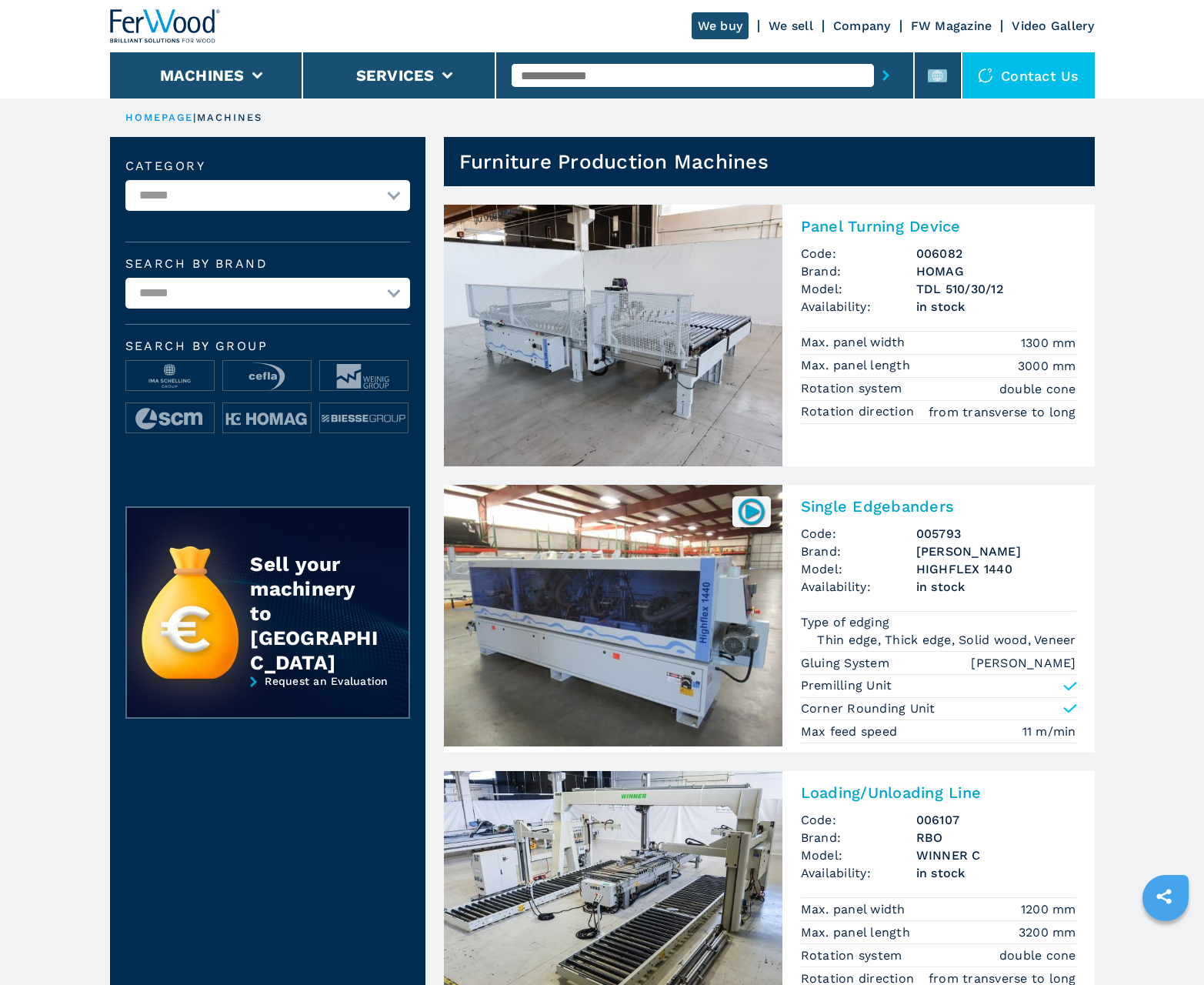
scroll to position [1539, 0]
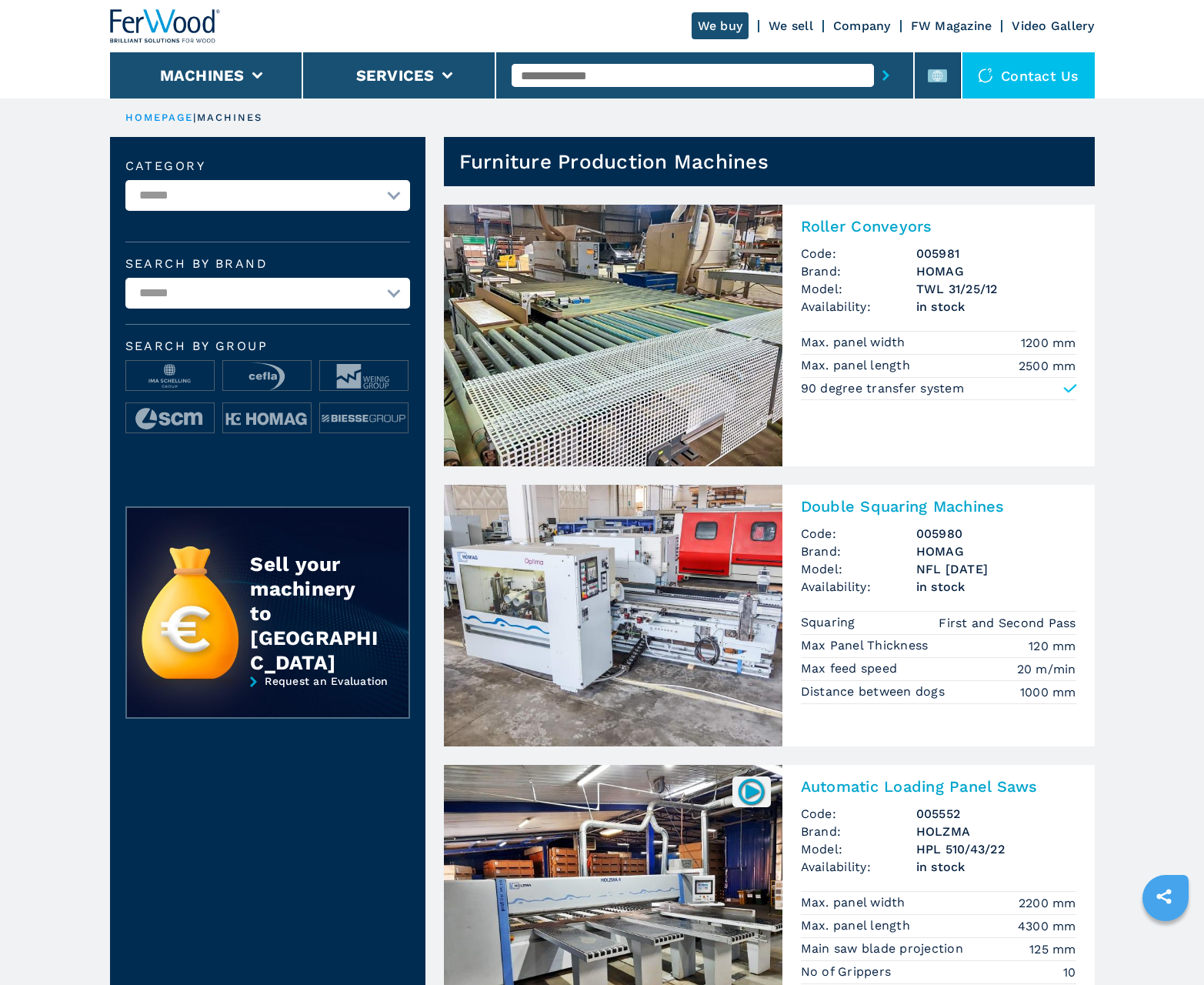
scroll to position [1539, 0]
